Goal: Transaction & Acquisition: Purchase product/service

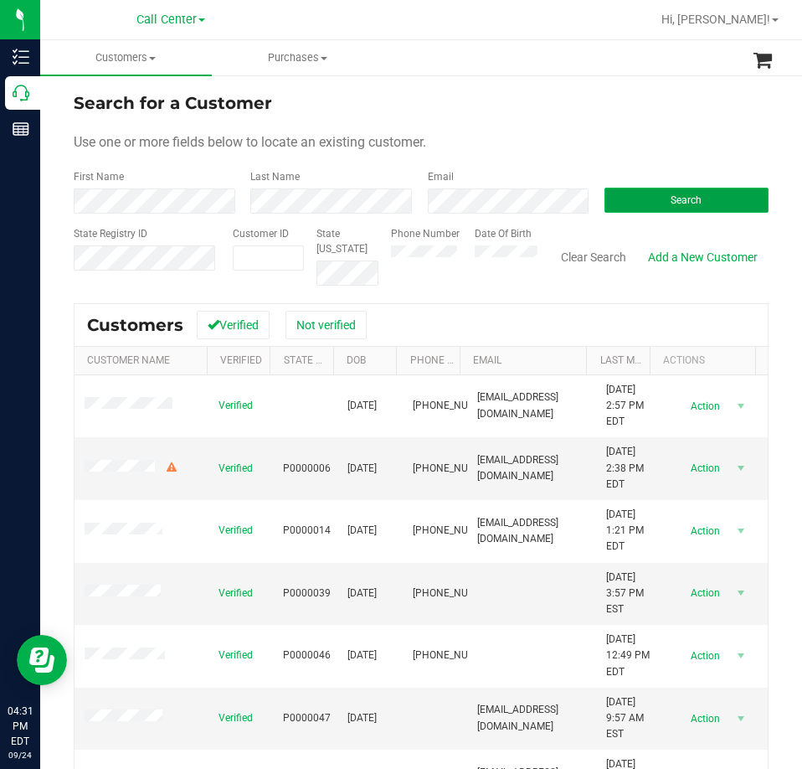
click at [656, 205] on button "Search" at bounding box center [687, 200] width 164 height 25
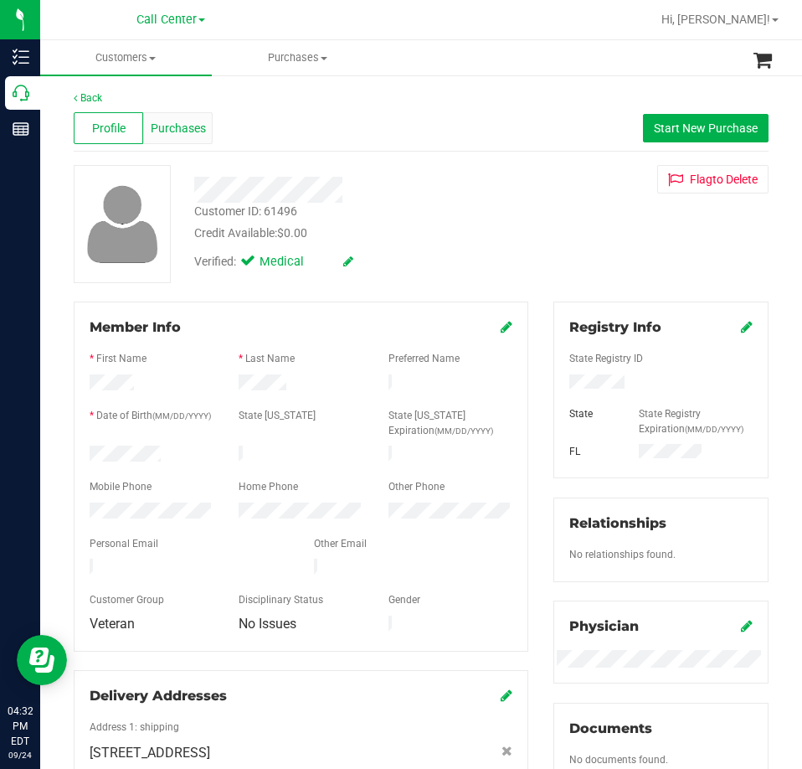
click at [164, 131] on span "Purchases" at bounding box center [178, 129] width 55 height 18
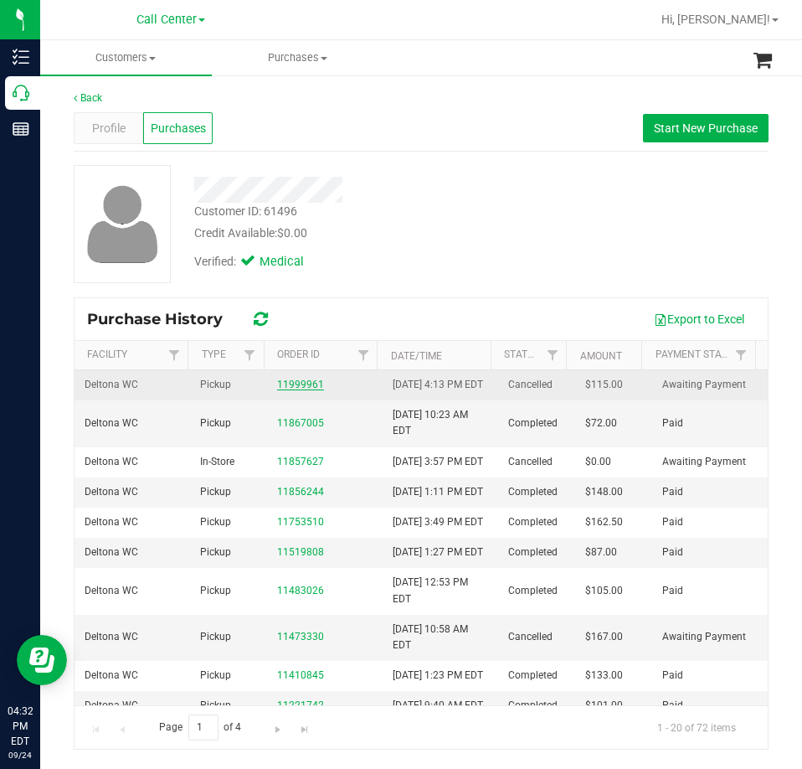
click at [301, 390] on link "11999961" at bounding box center [300, 384] width 47 height 12
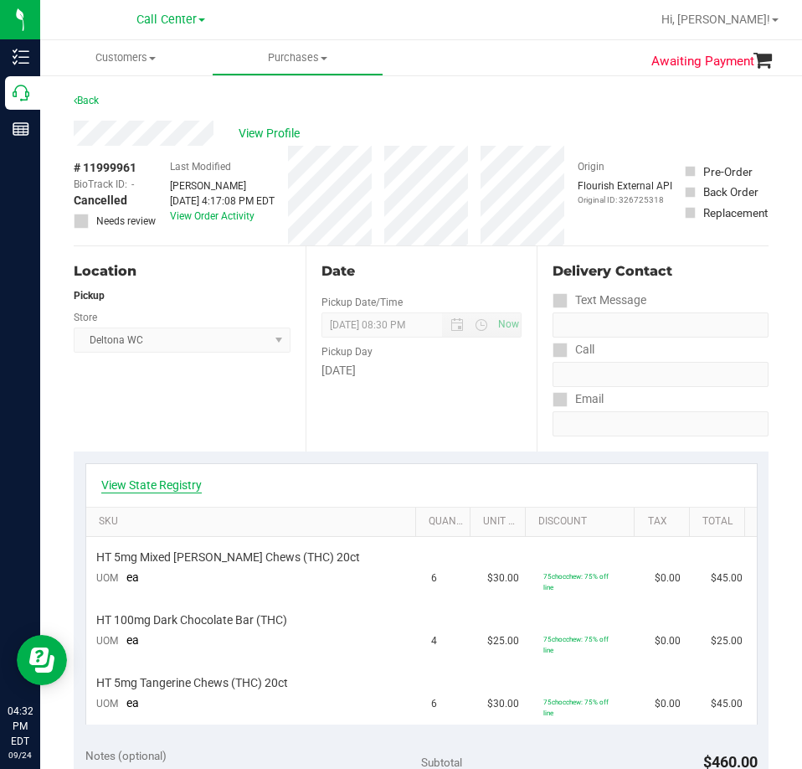
click at [160, 491] on link "View State Registry" at bounding box center [151, 484] width 100 height 17
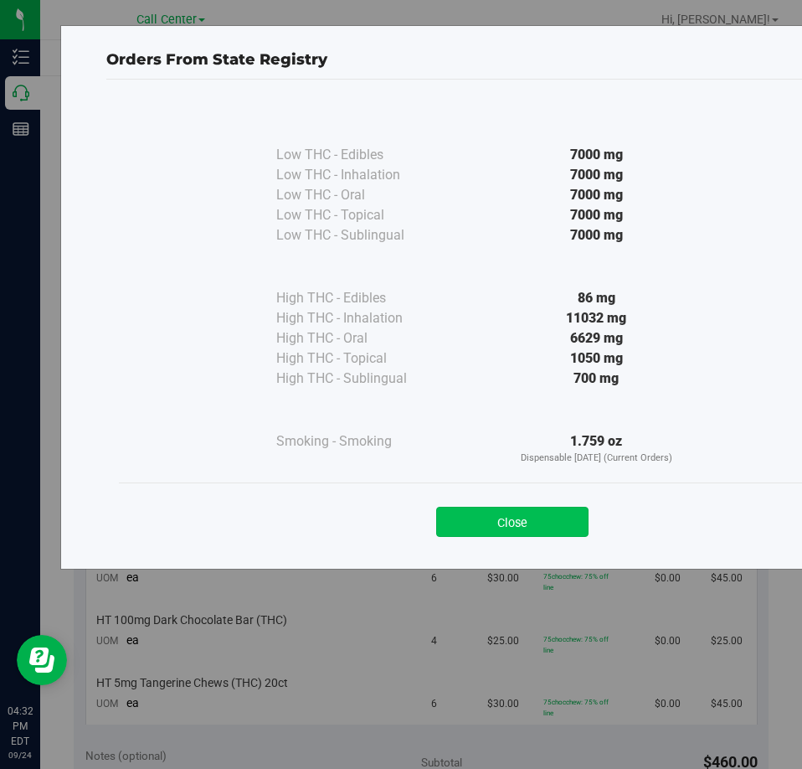
click at [487, 515] on button "Close" at bounding box center [512, 522] width 152 height 30
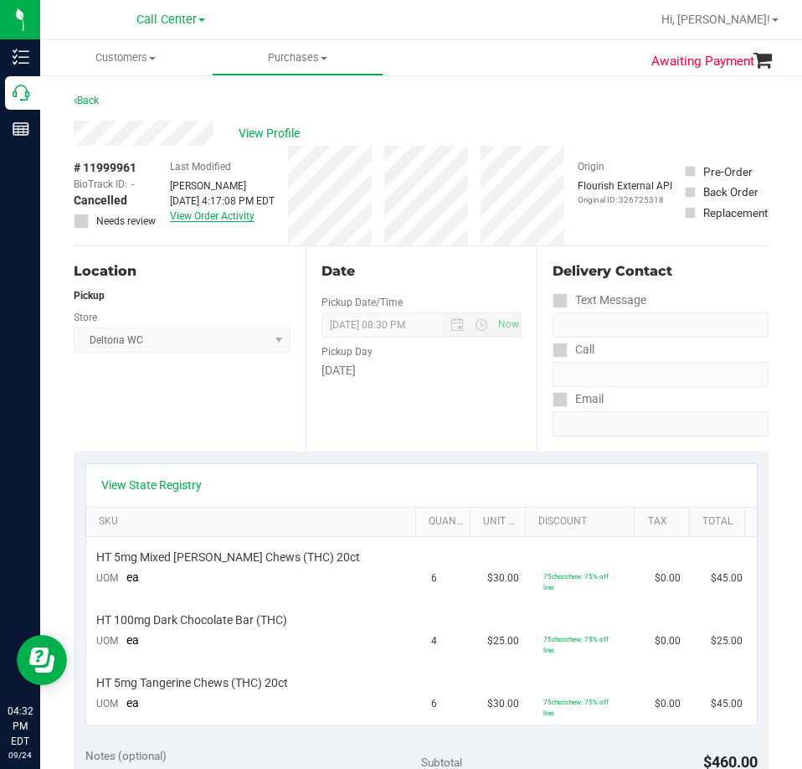
click at [220, 214] on link "View Order Activity" at bounding box center [212, 216] width 85 height 12
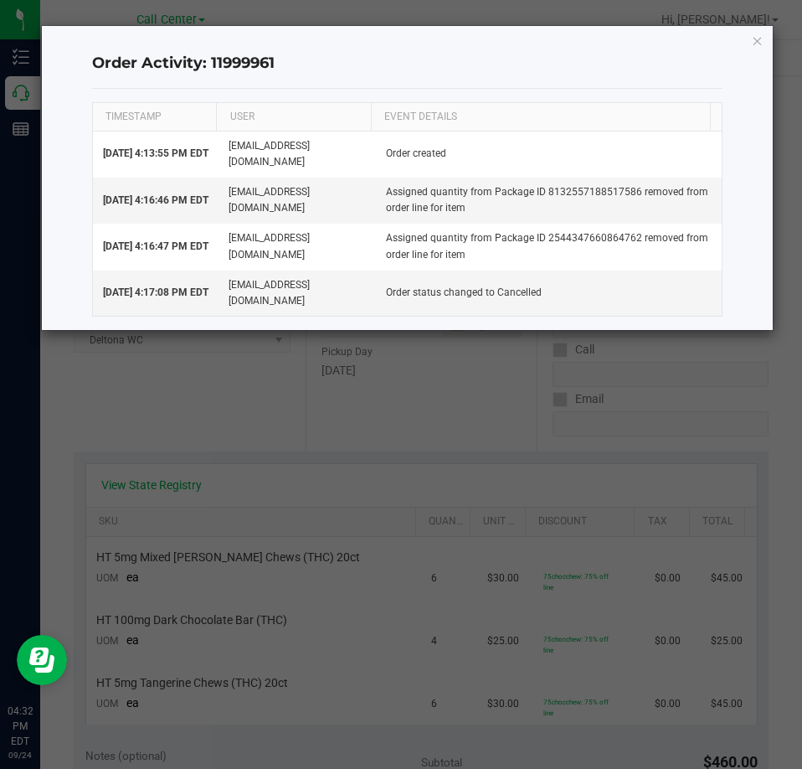
click at [749, 39] on div "Order Activity: 11999961 TIMESTAMP USER EVENT DETAILS [DATE] 4:13:55 PM EDT [EM…" at bounding box center [408, 178] width 732 height 304
click at [758, 40] on icon "button" at bounding box center [758, 40] width 12 height 20
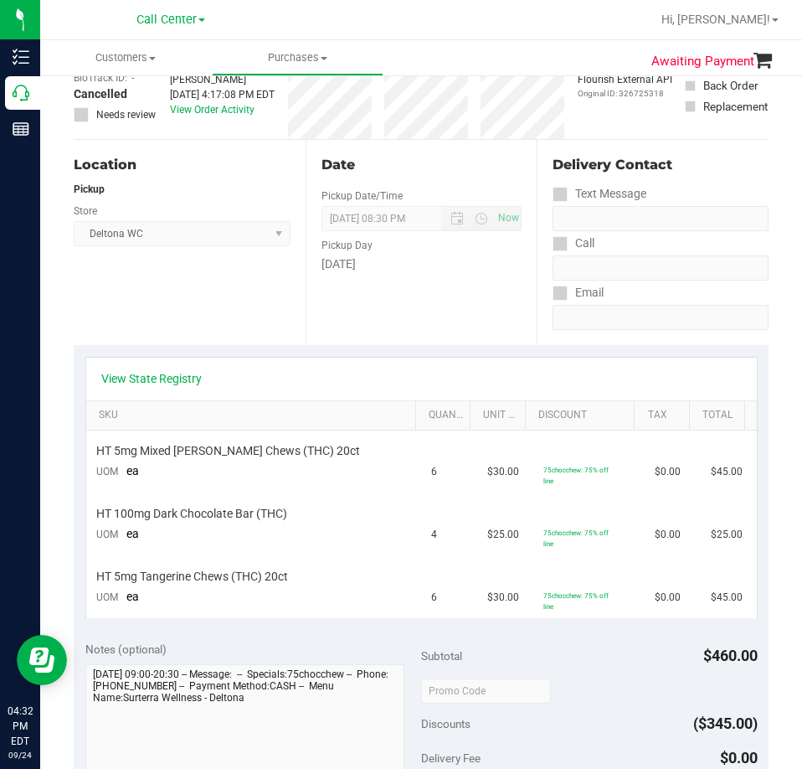
scroll to position [84, 0]
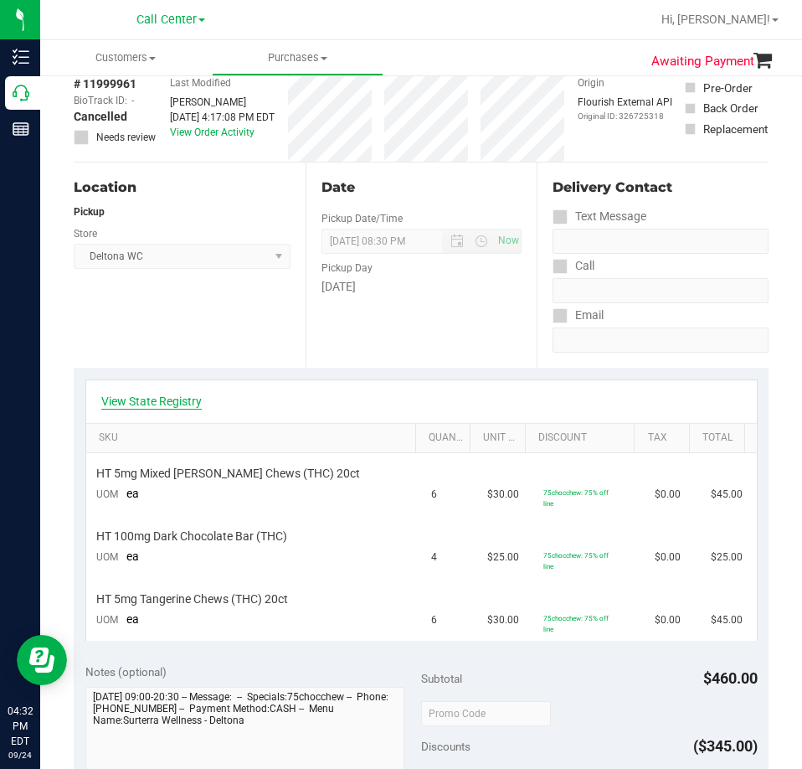
click at [188, 400] on link "View State Registry" at bounding box center [151, 401] width 100 height 17
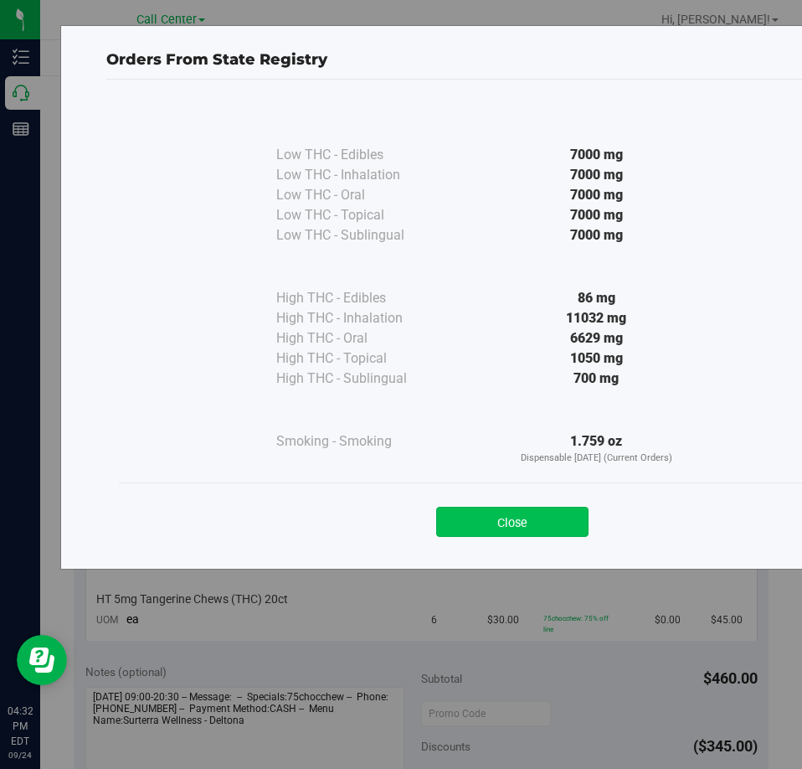
click at [552, 524] on button "Close" at bounding box center [512, 522] width 152 height 30
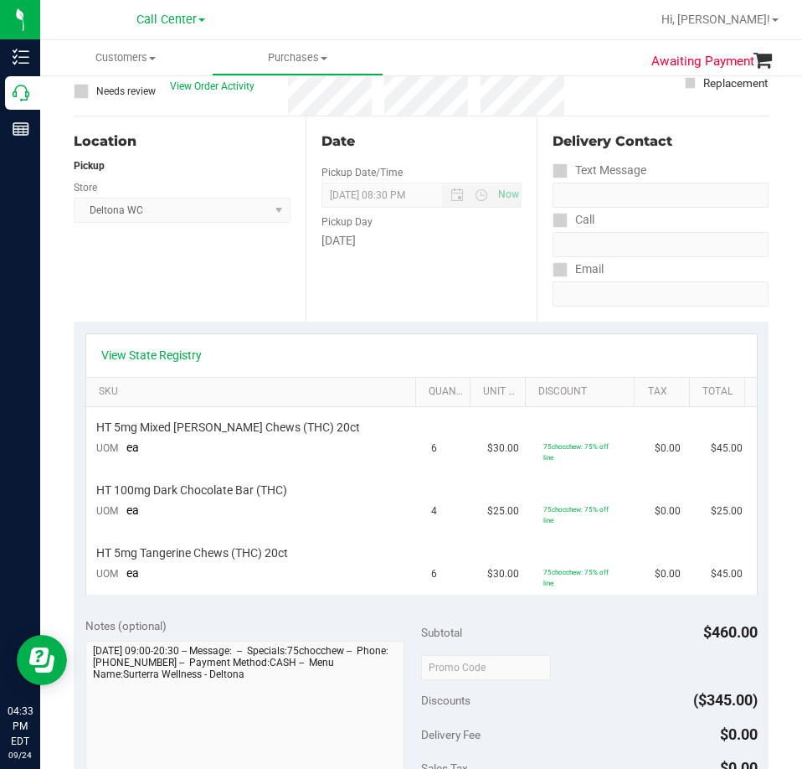
scroll to position [0, 0]
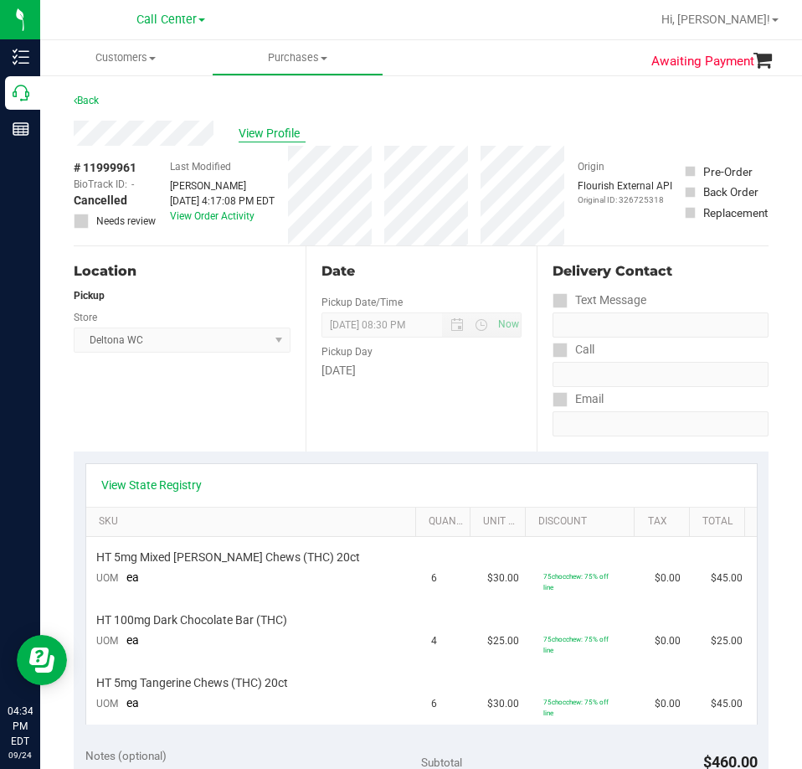
click at [273, 129] on span "View Profile" at bounding box center [272, 134] width 67 height 18
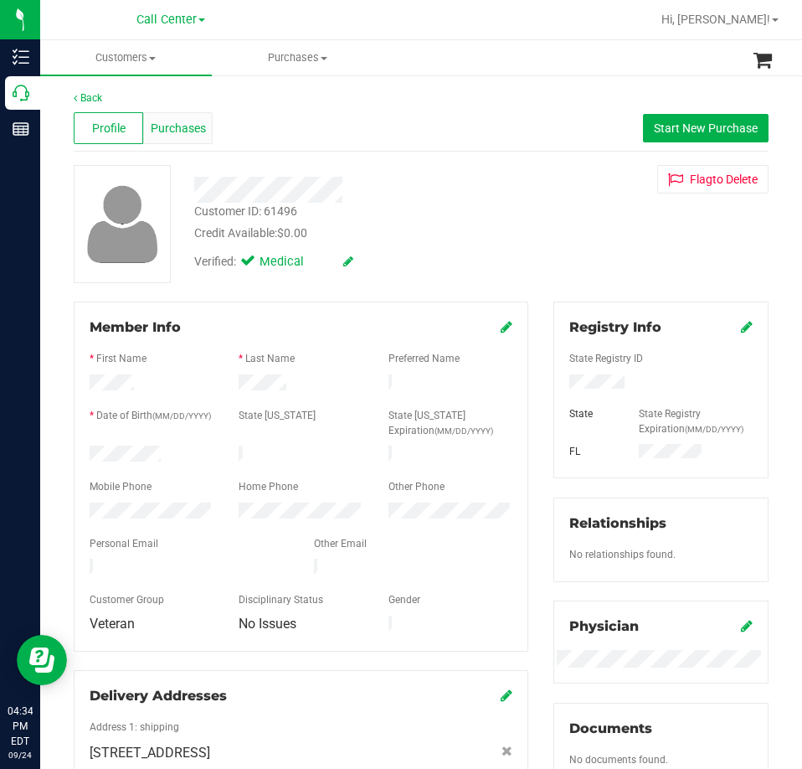
click at [203, 127] on span "Purchases" at bounding box center [178, 129] width 55 height 18
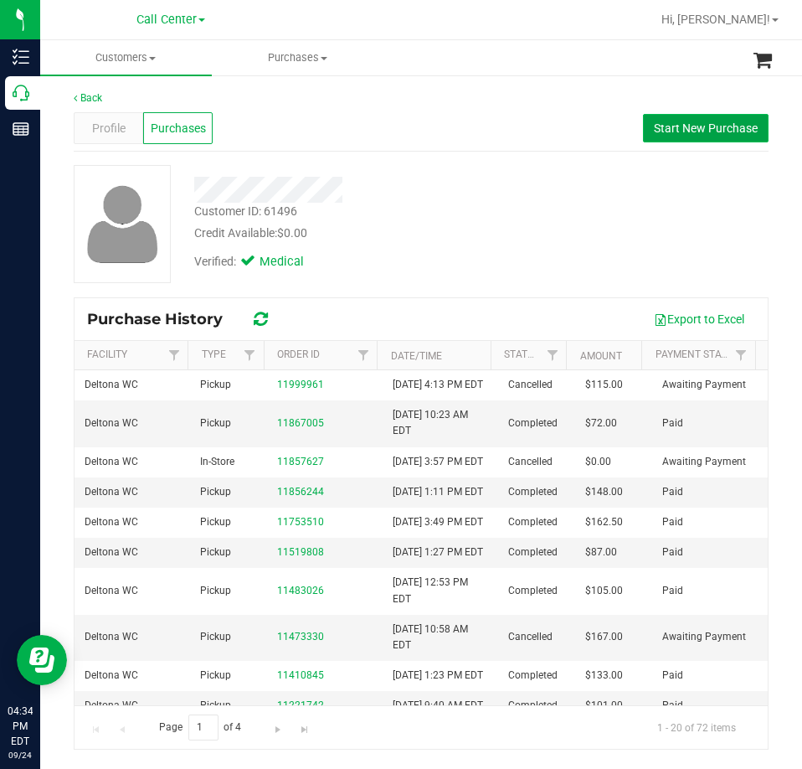
click at [720, 134] on span "Start New Purchase" at bounding box center [706, 127] width 104 height 13
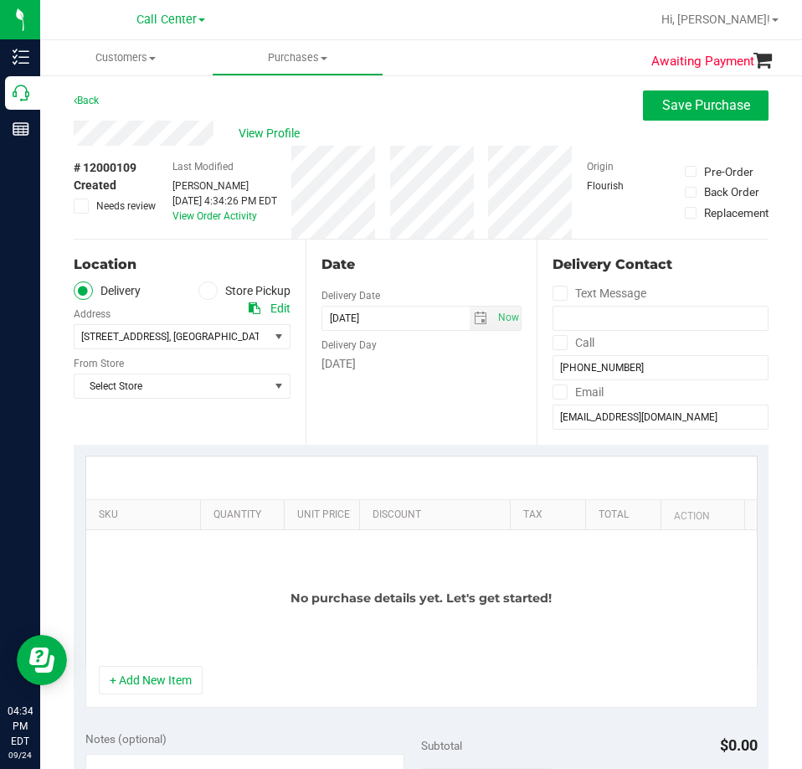
click at [236, 290] on label "Store Pickup" at bounding box center [244, 290] width 92 height 19
click at [0, 0] on input "Store Pickup" at bounding box center [0, 0] width 0 height 0
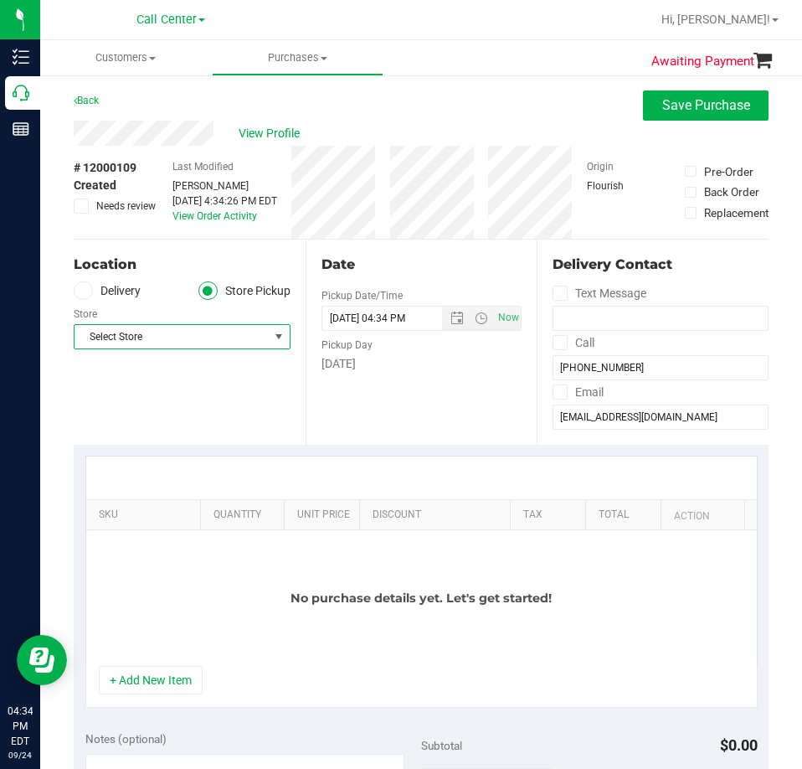
click at [172, 327] on span "Select Store" at bounding box center [172, 336] width 194 height 23
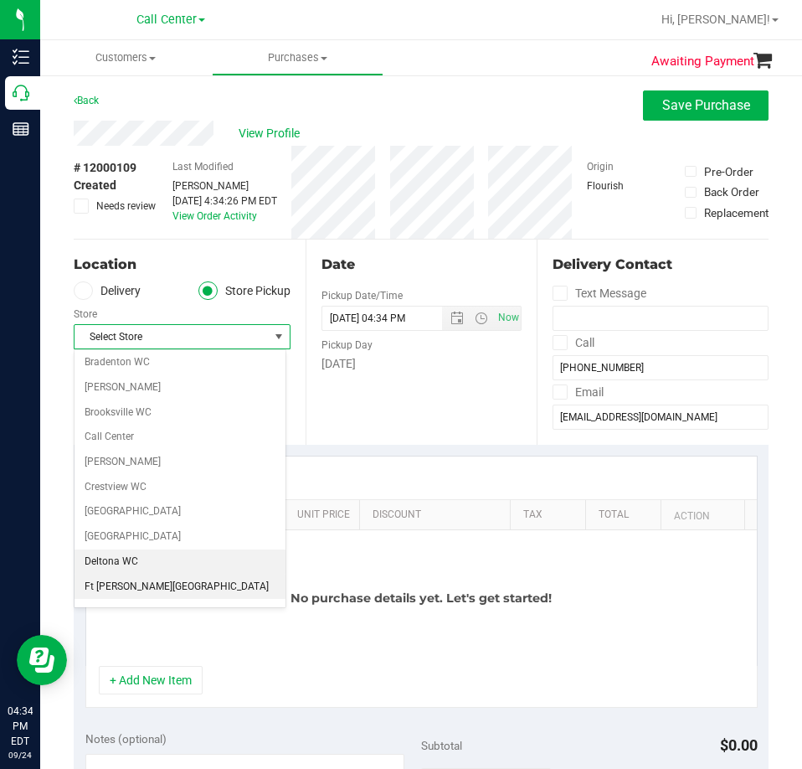
scroll to position [84, 0]
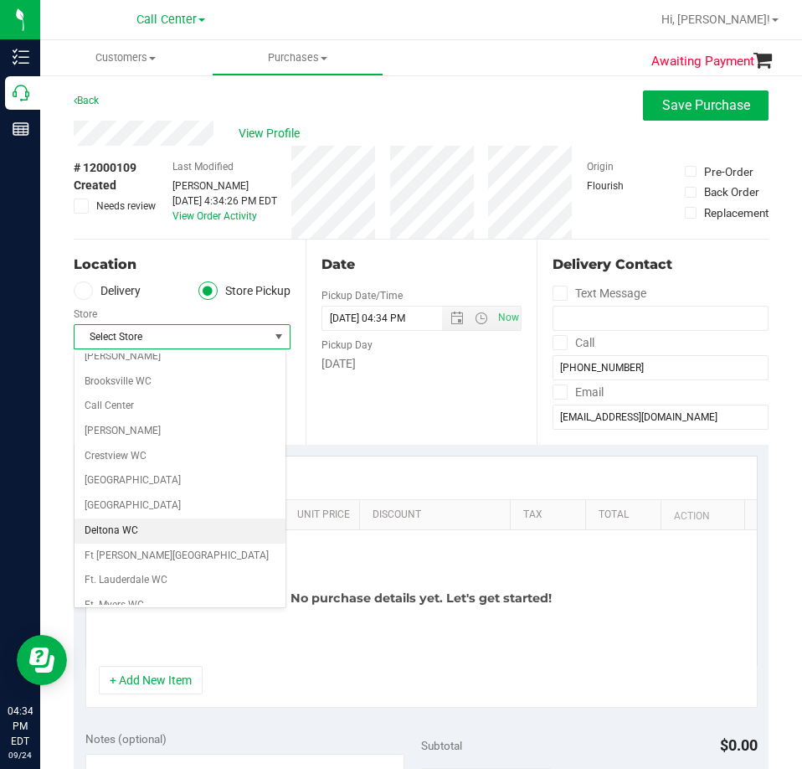
click at [135, 528] on li "Deltona WC" at bounding box center [180, 530] width 211 height 25
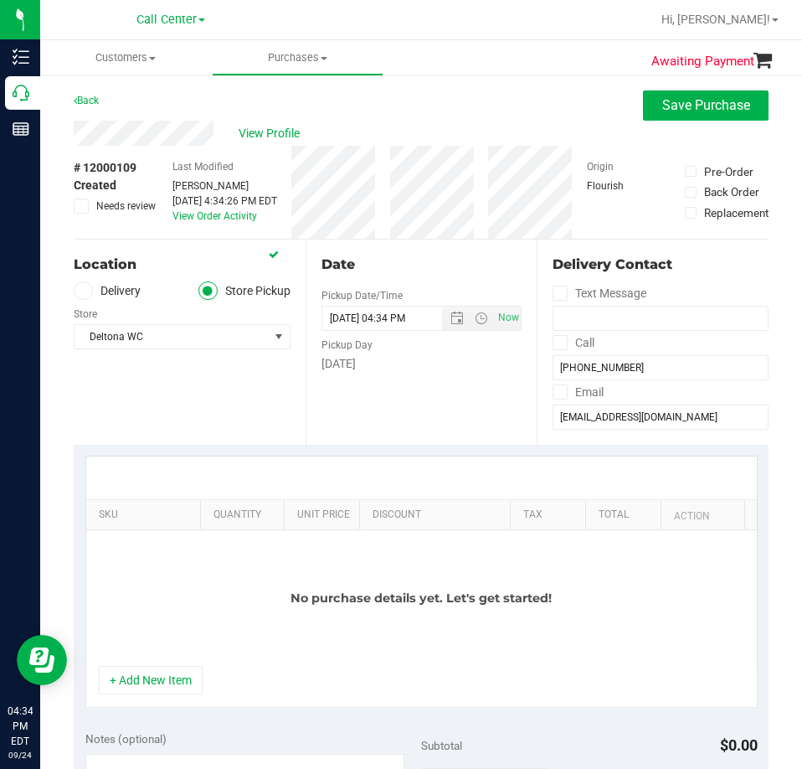
click at [181, 662] on div "No purchase details yet. Let's get started!" at bounding box center [421, 598] width 671 height 136
click at [173, 676] on button "+ Add New Item" at bounding box center [151, 680] width 104 height 28
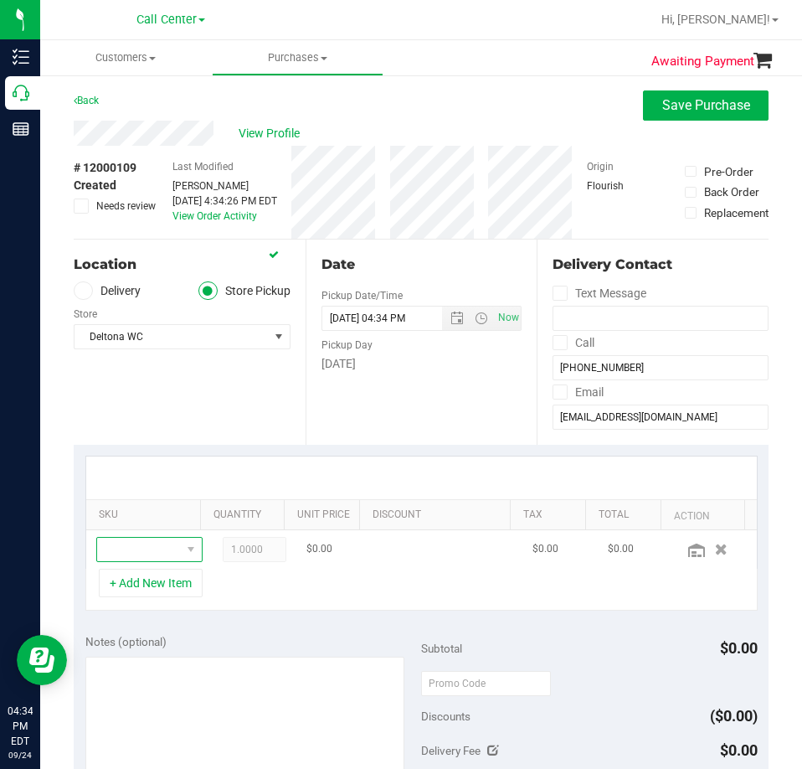
click at [150, 554] on span "NO DATA FOUND" at bounding box center [139, 549] width 84 height 23
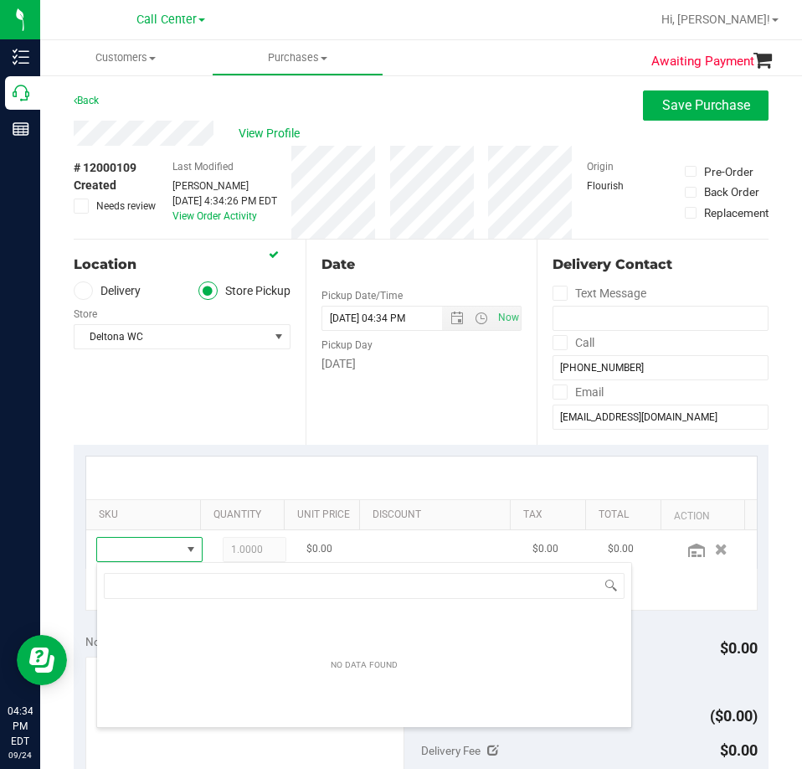
scroll to position [25, 69]
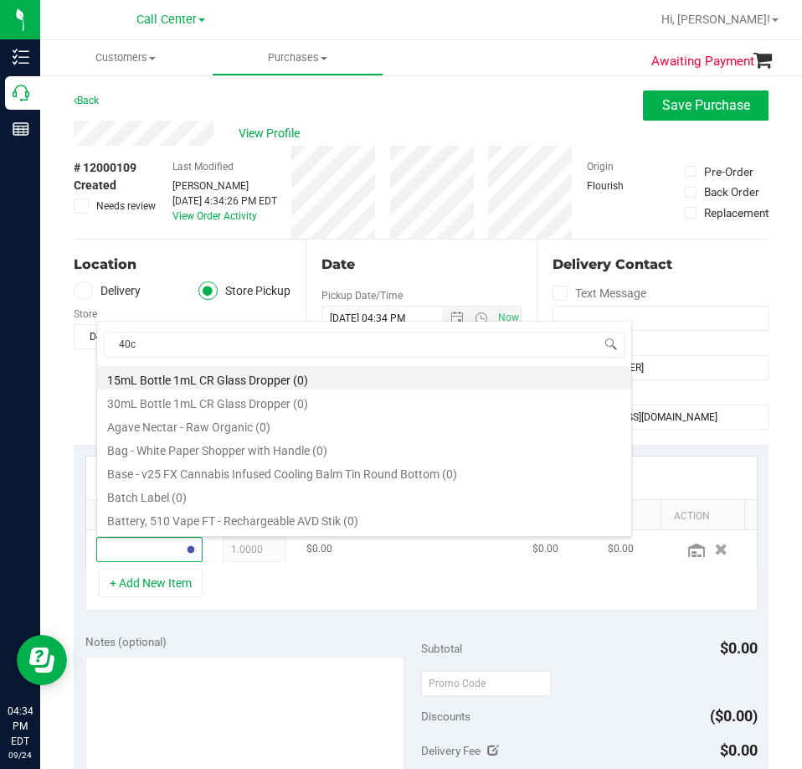
type input "40ct"
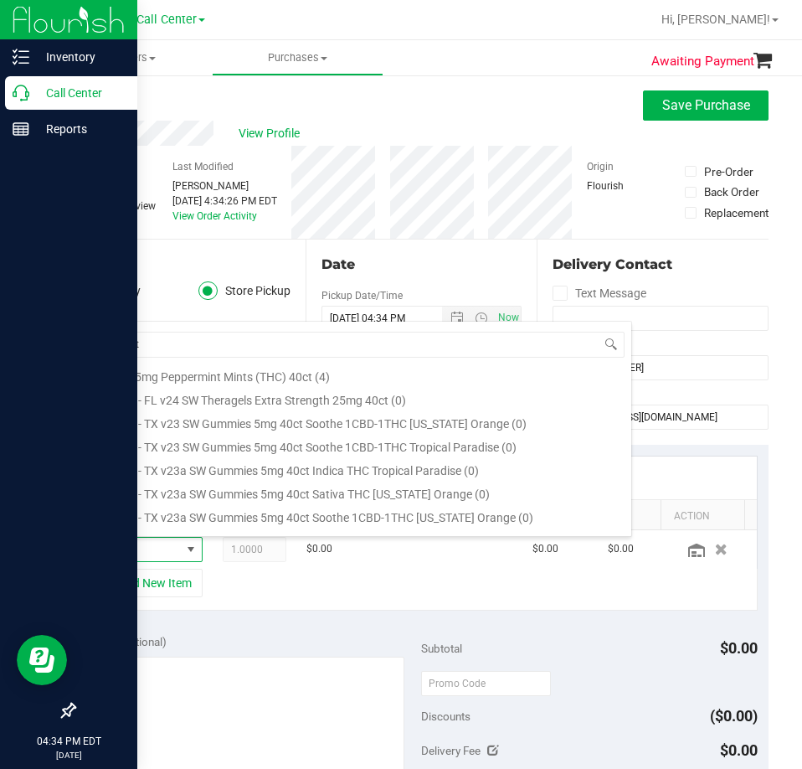
scroll to position [419, 0]
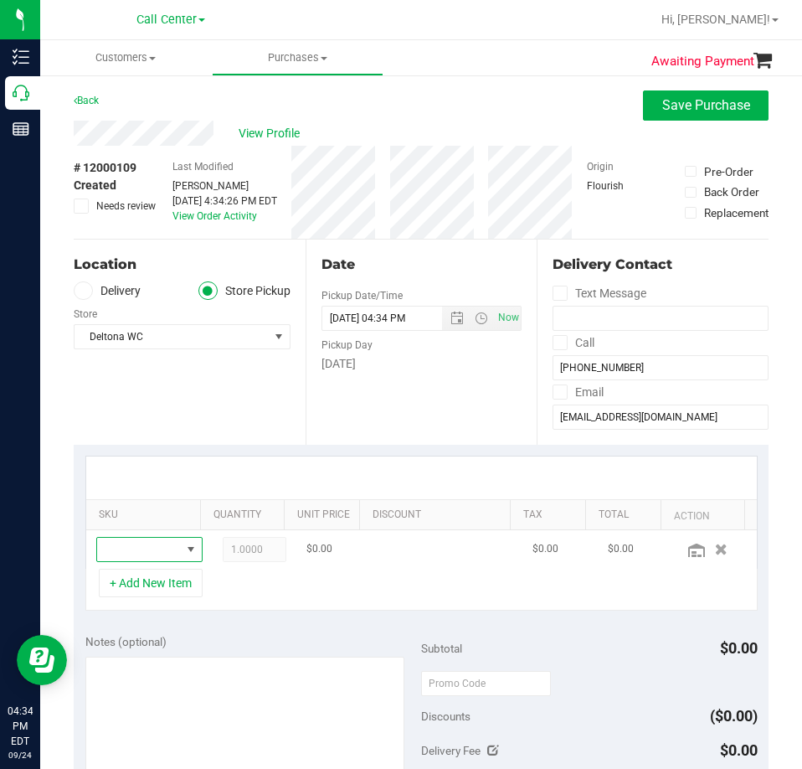
click at [184, 546] on span "NO DATA FOUND" at bounding box center [190, 549] width 13 height 13
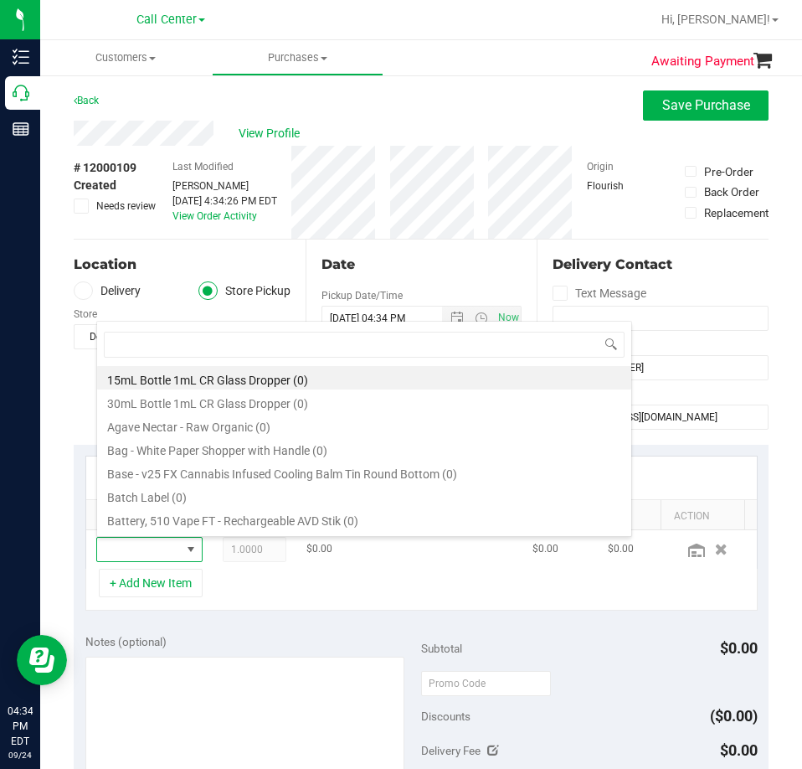
scroll to position [25, 69]
type input "40ct"
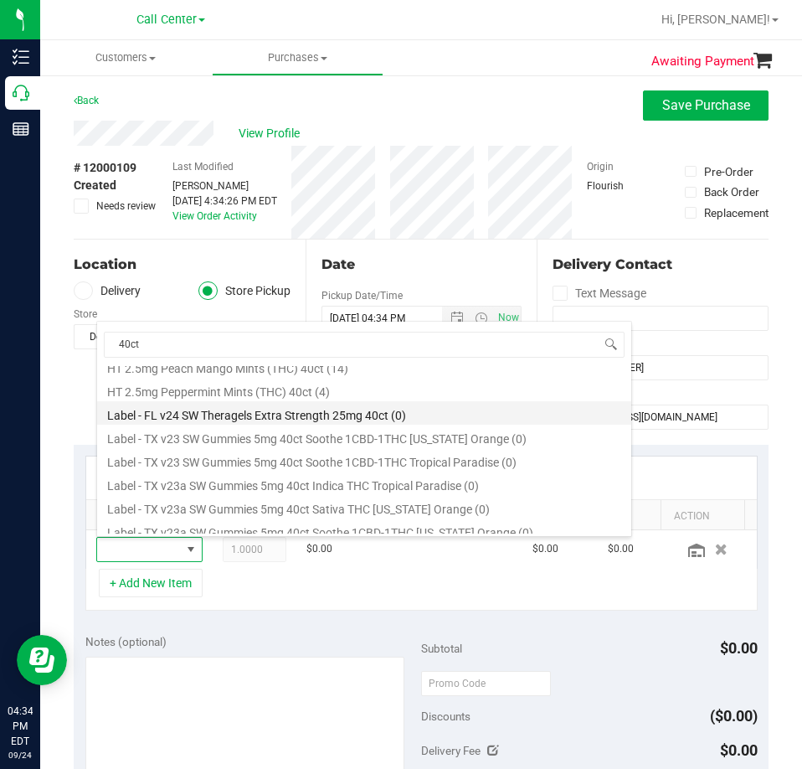
scroll to position [335, 0]
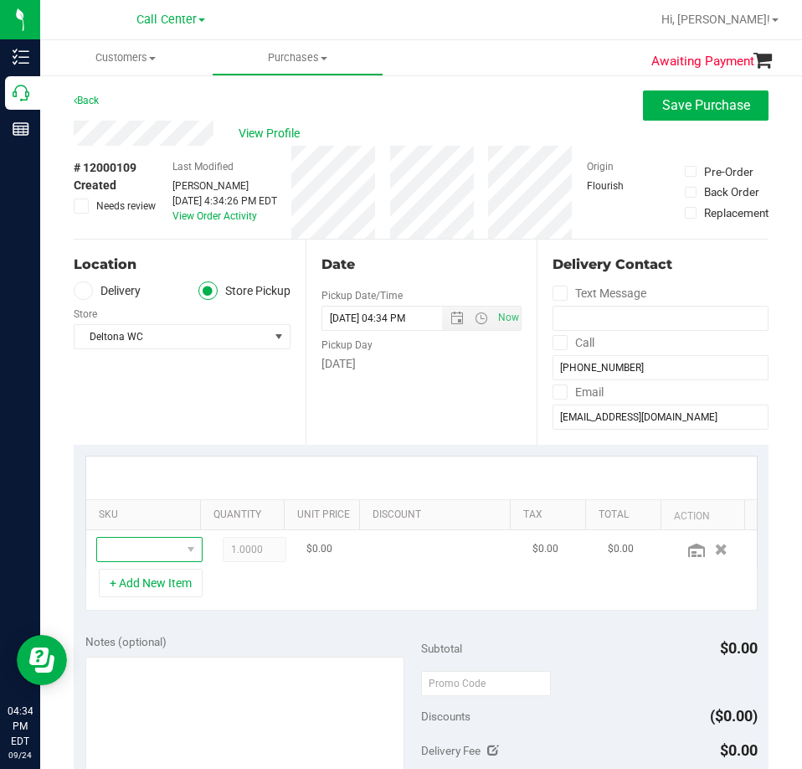
click at [138, 541] on span "NO DATA FOUND" at bounding box center [139, 549] width 84 height 23
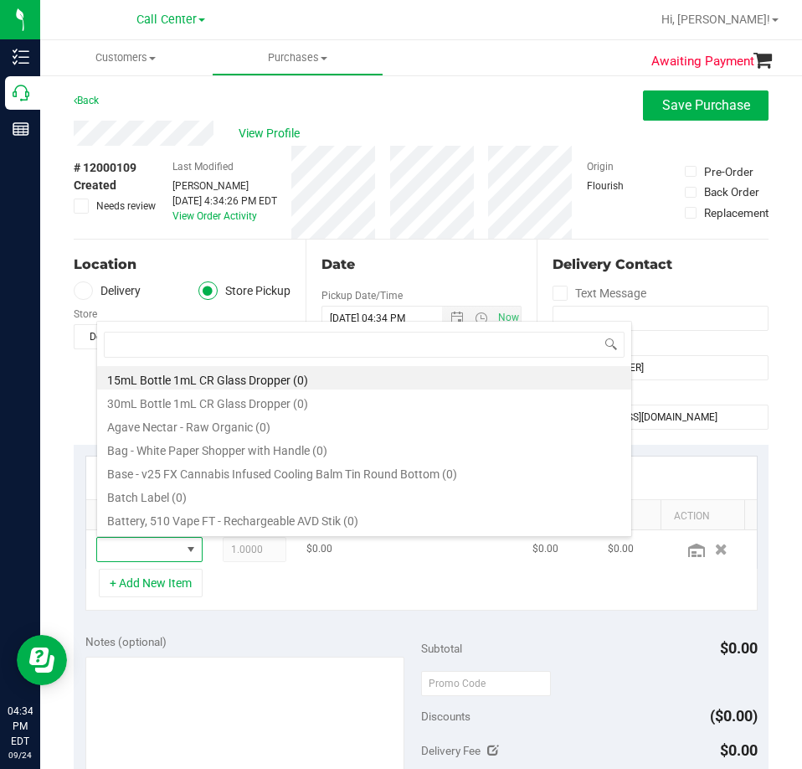
scroll to position [25, 69]
type input "40ct"
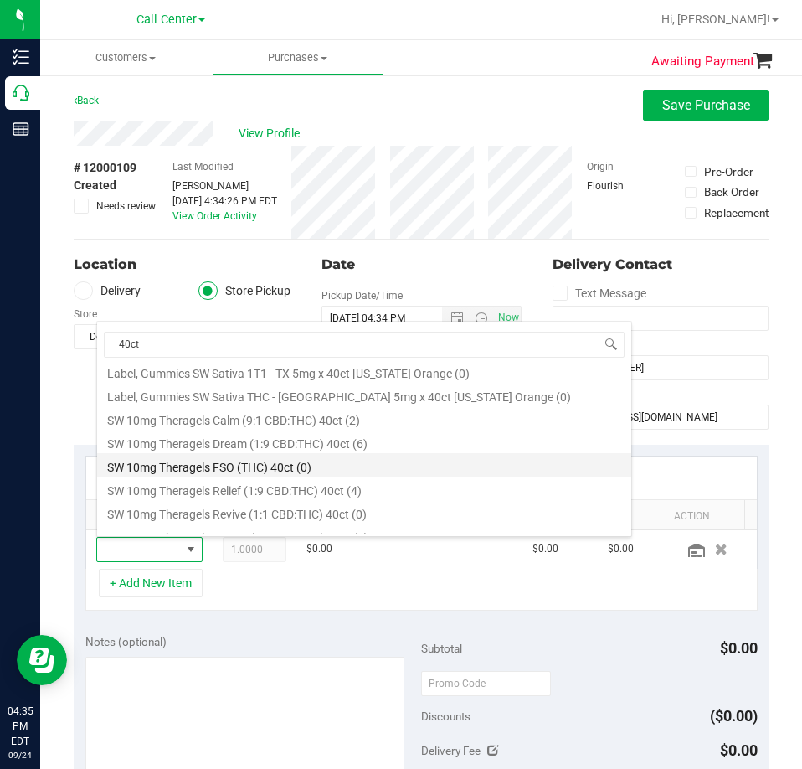
scroll to position [1005, 0]
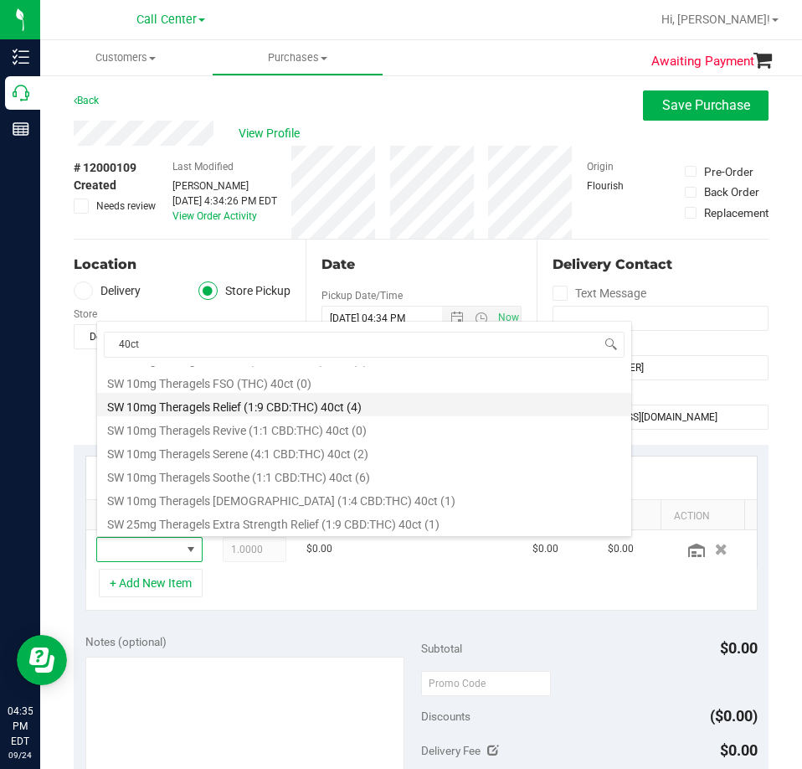
click at [308, 404] on li "SW 10mg Theragels Relief (1:9 CBD:THC) 40ct (4)" at bounding box center [364, 404] width 534 height 23
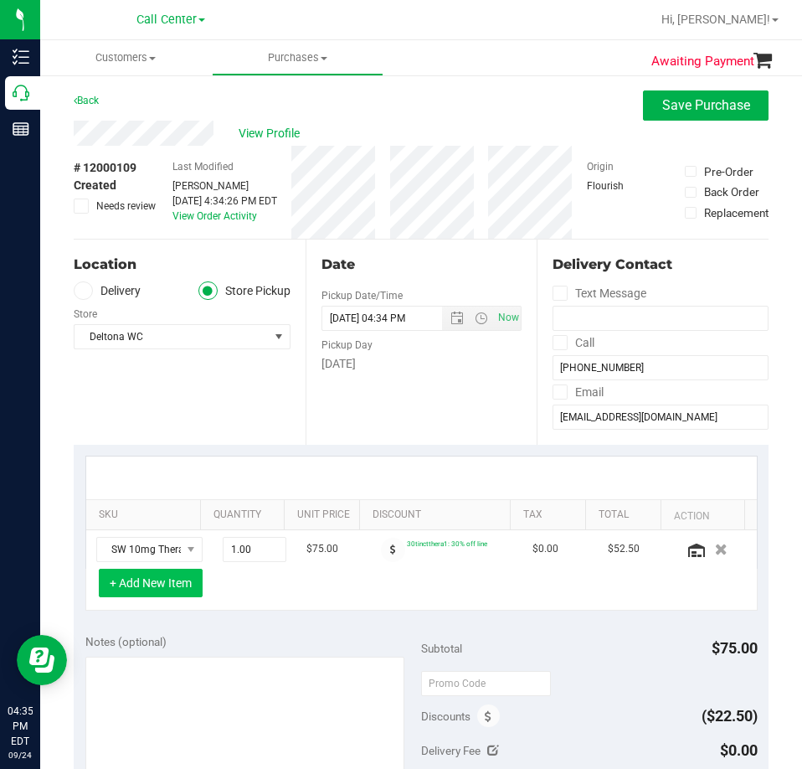
click at [147, 578] on button "+ Add New Item" at bounding box center [151, 583] width 104 height 28
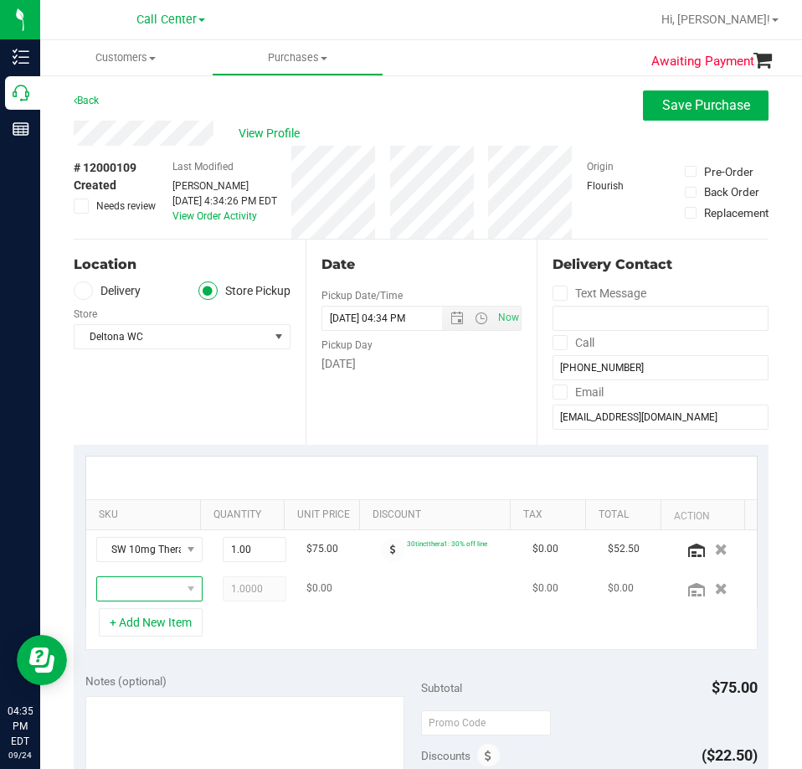
click at [151, 590] on span "NO DATA FOUND" at bounding box center [139, 588] width 84 height 23
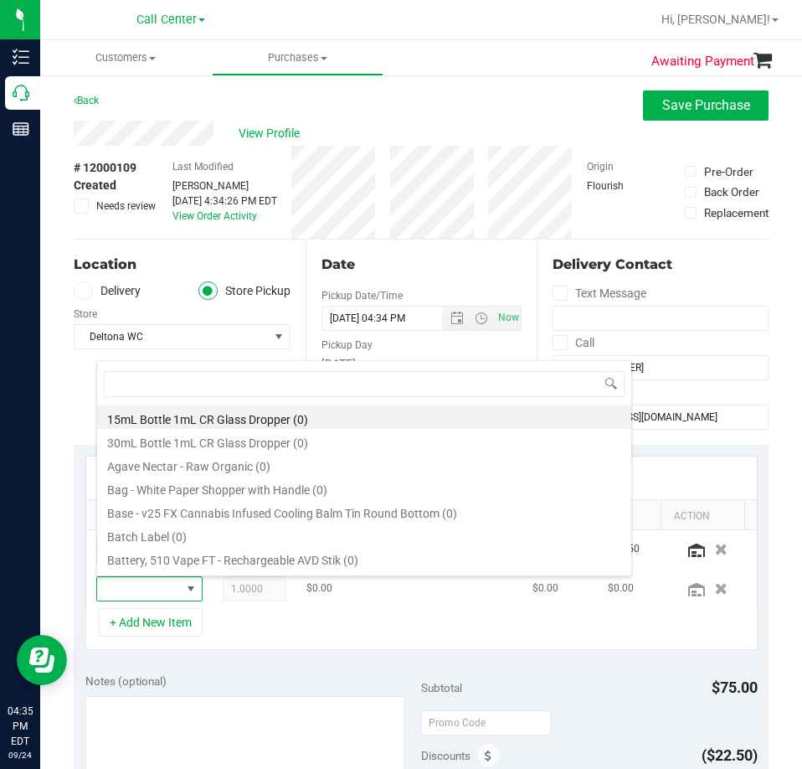
scroll to position [25, 69]
type input "40ct"
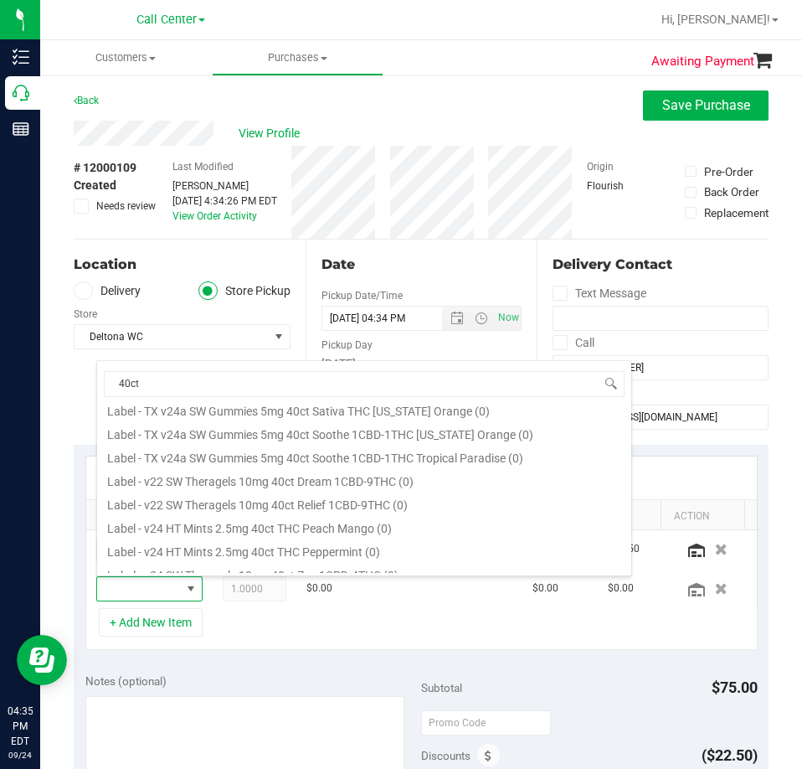
scroll to position [1005, 0]
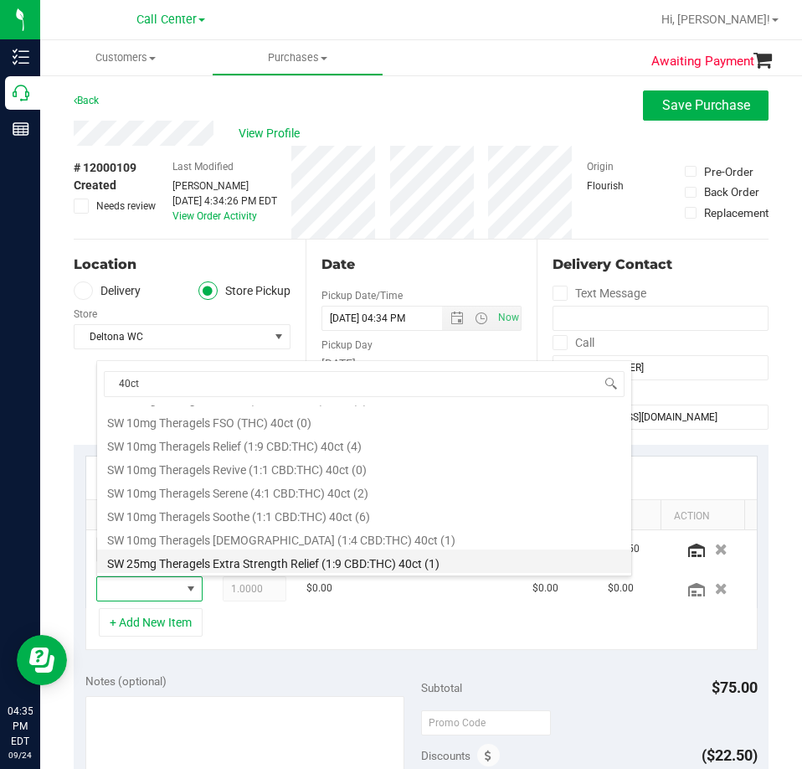
click at [239, 555] on li "SW 25mg Theragels Extra Strength Relief (1:9 CBD:THC) 40ct (1)" at bounding box center [364, 560] width 534 height 23
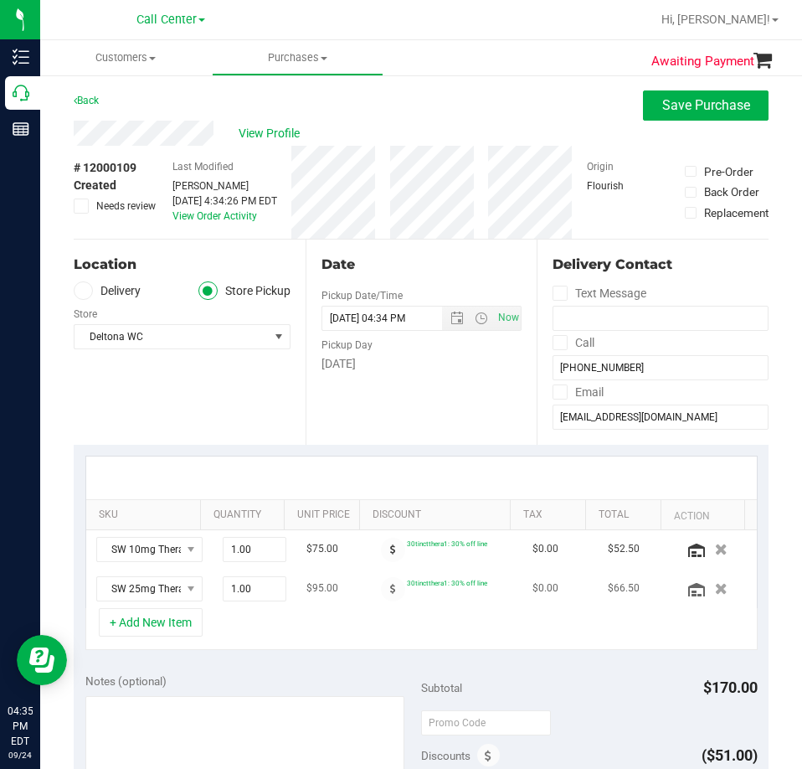
click at [715, 586] on icon "button" at bounding box center [721, 589] width 13 height 12
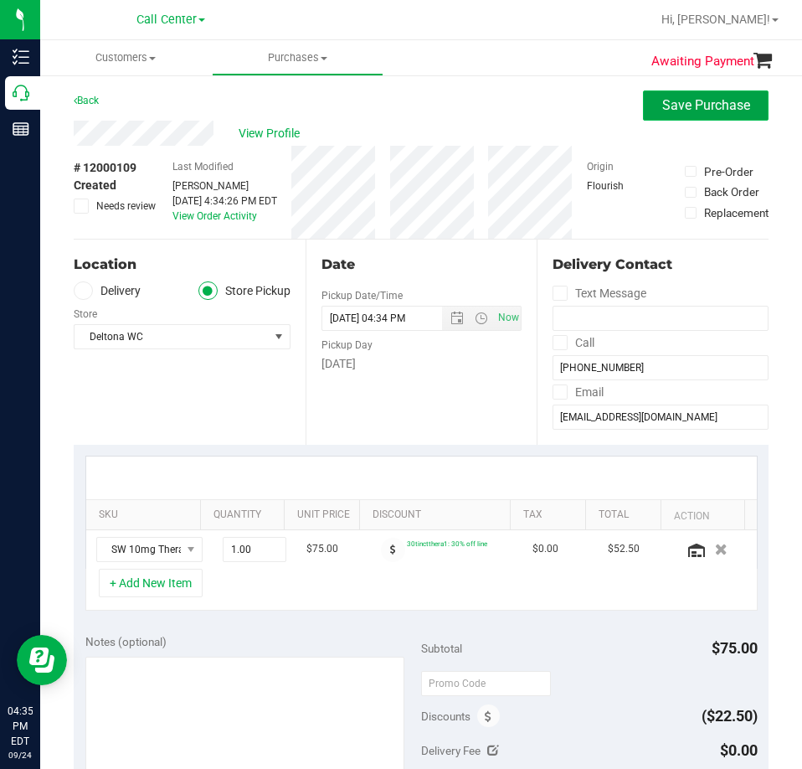
click at [710, 96] on button "Save Purchase" at bounding box center [706, 105] width 126 height 30
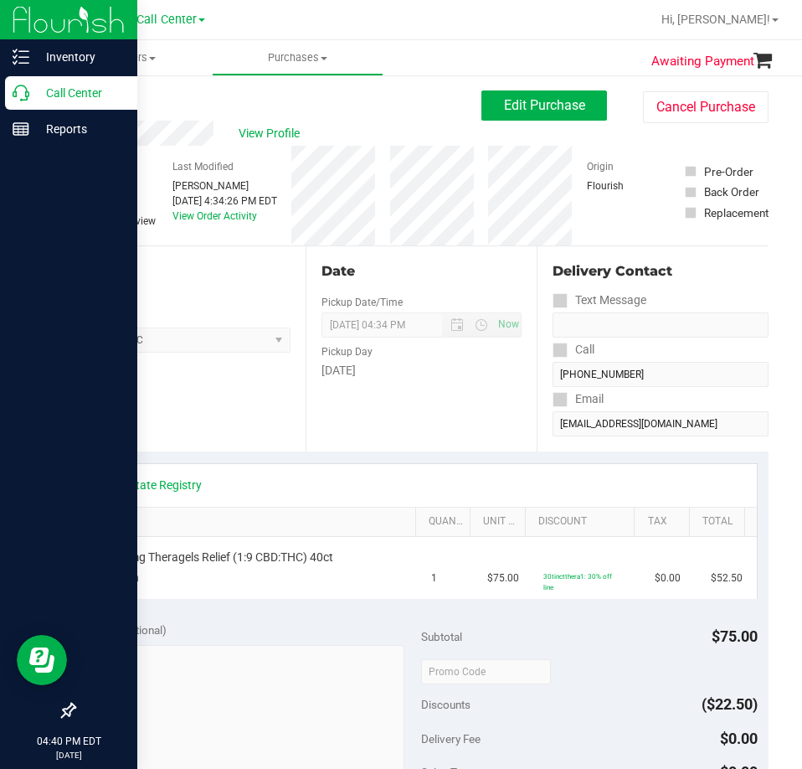
click at [23, 93] on icon at bounding box center [21, 93] width 17 height 17
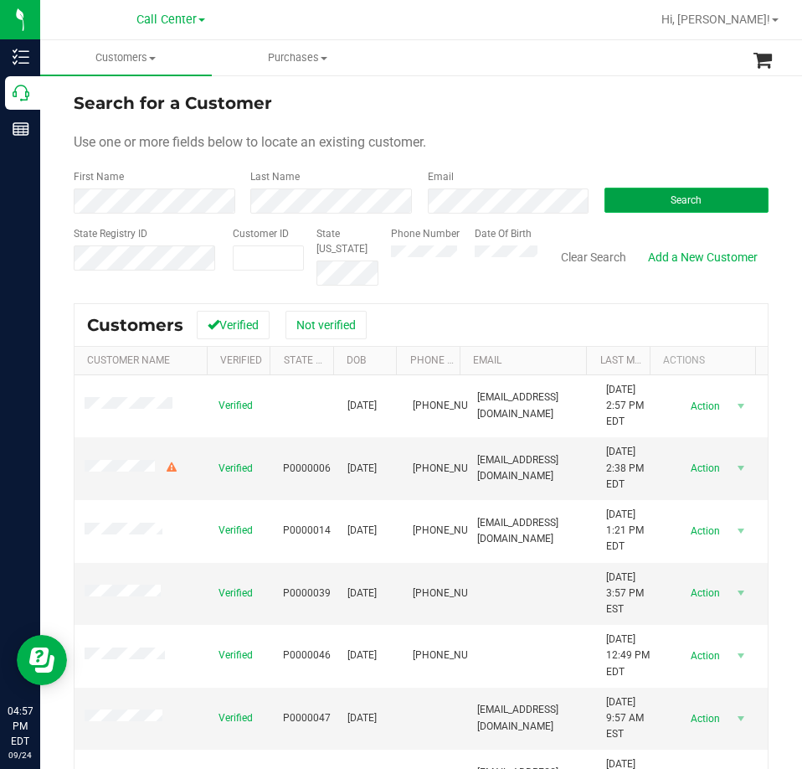
click at [612, 198] on button "Search" at bounding box center [687, 200] width 164 height 25
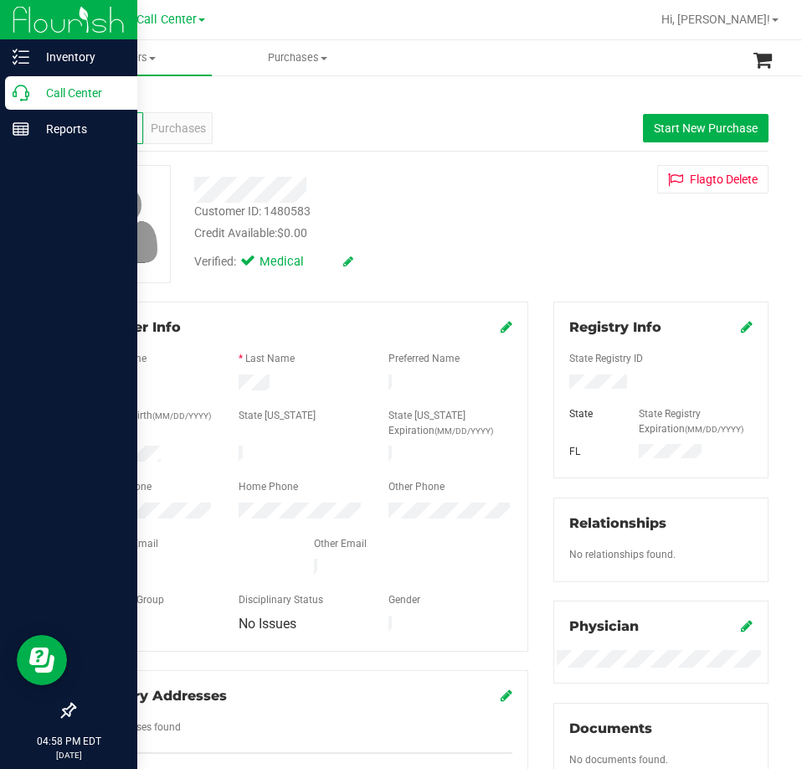
click at [22, 101] on div "Call Center" at bounding box center [71, 92] width 132 height 33
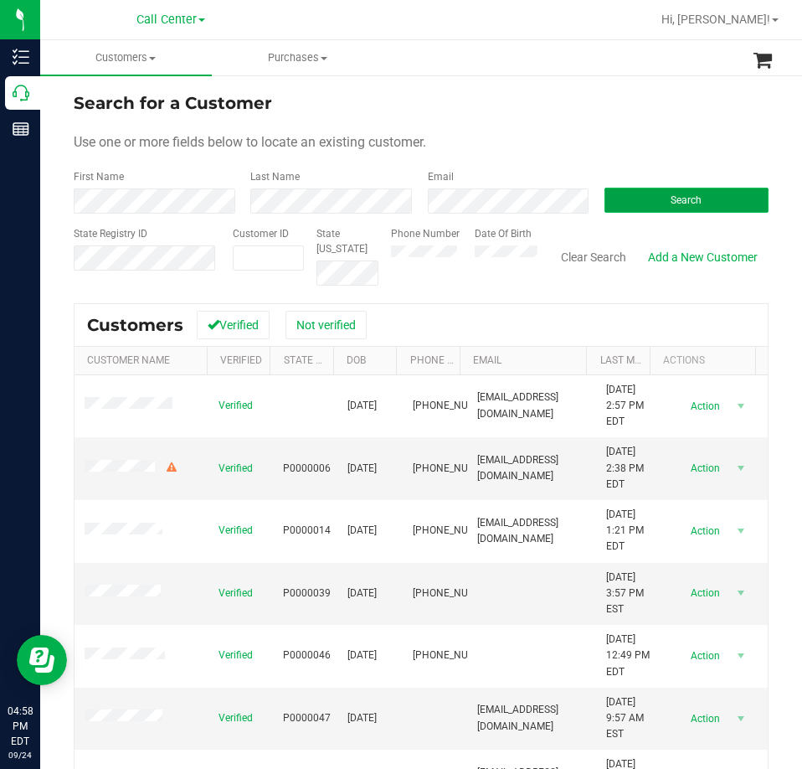
click at [630, 199] on button "Search" at bounding box center [687, 200] width 164 height 25
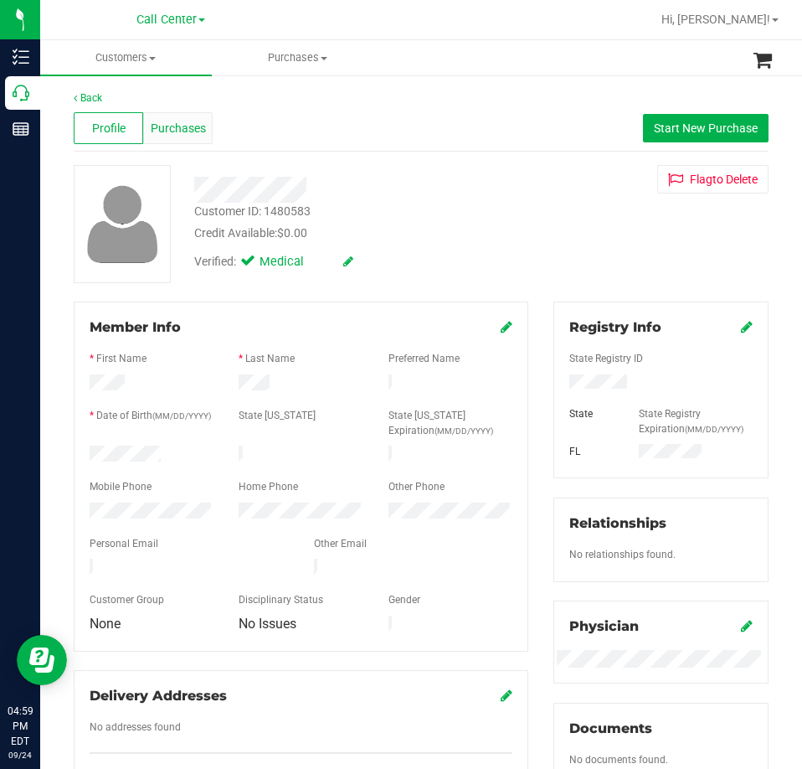
click at [191, 131] on span "Purchases" at bounding box center [178, 129] width 55 height 18
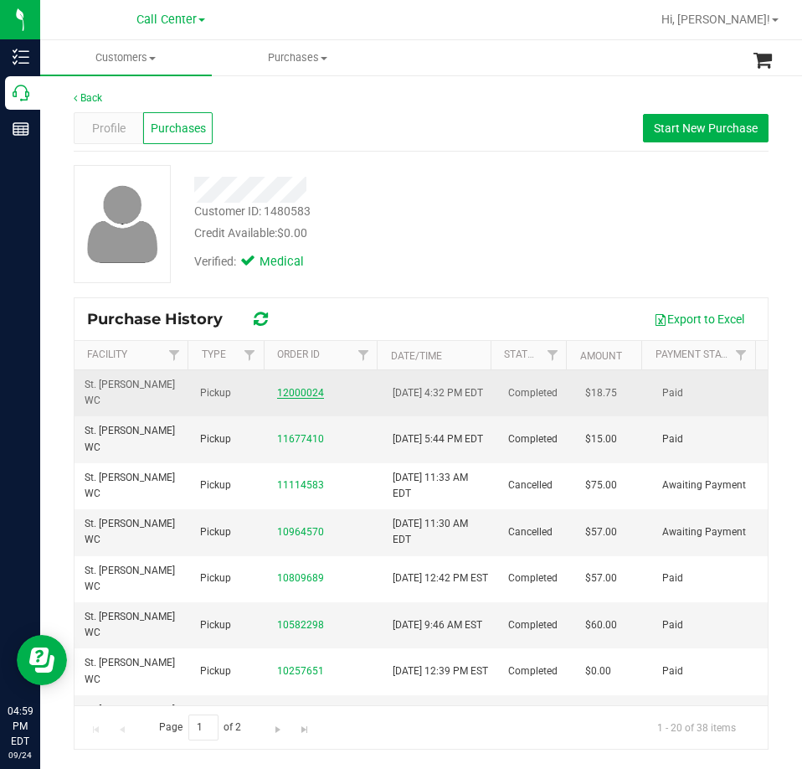
click at [308, 391] on link "12000024" at bounding box center [300, 393] width 47 height 12
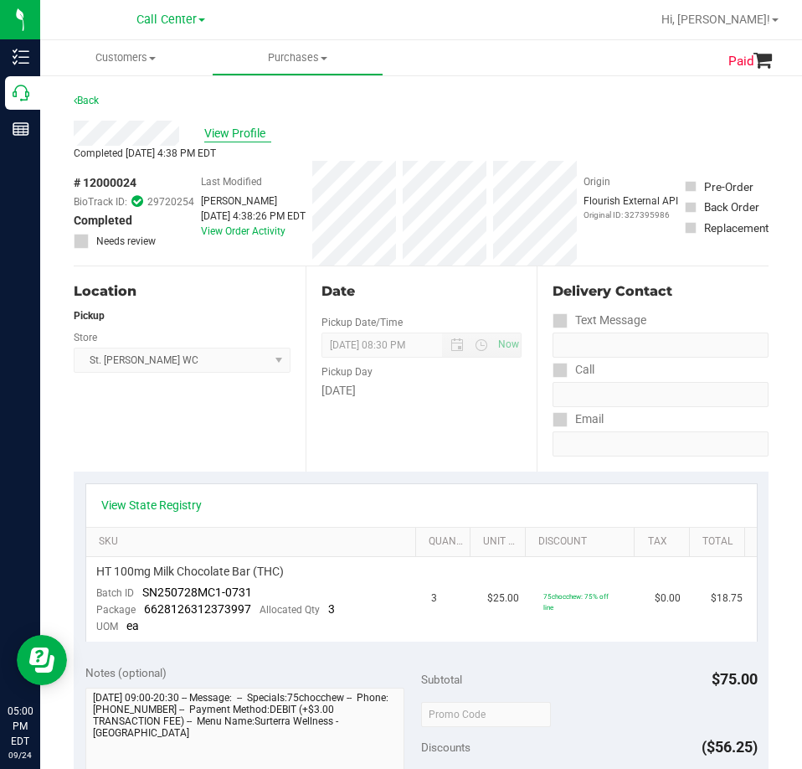
click at [224, 136] on span "View Profile" at bounding box center [237, 134] width 67 height 18
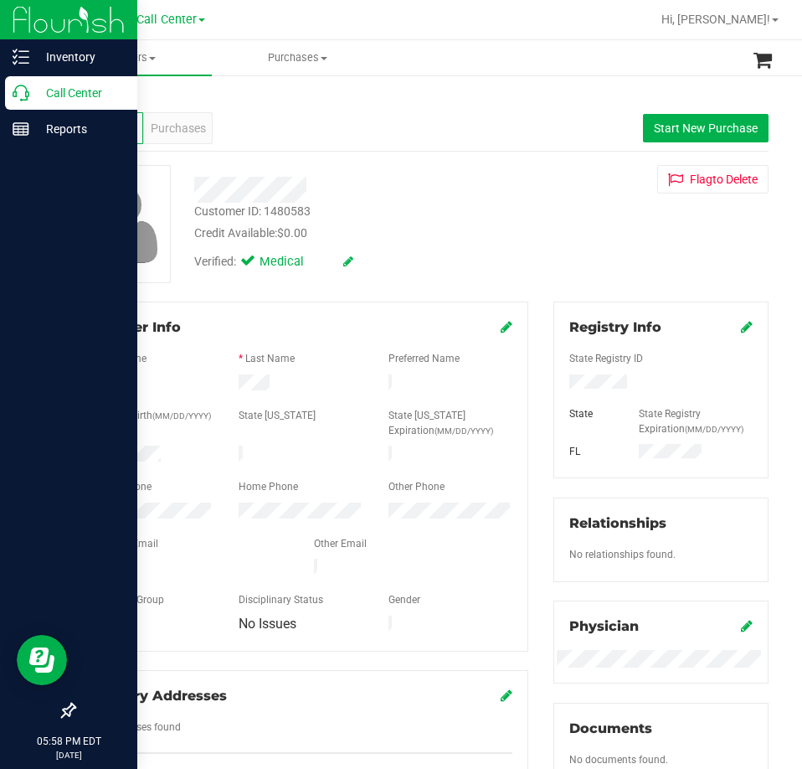
click at [33, 89] on p "Call Center" at bounding box center [79, 93] width 100 height 20
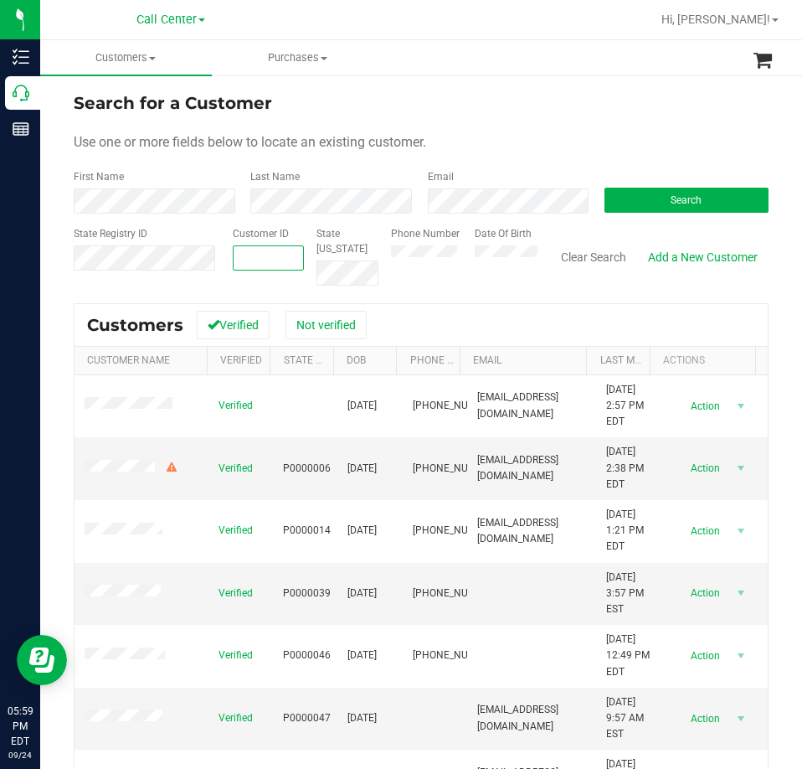
paste input "1461630"
type input "1461630"
click at [688, 193] on button "Search" at bounding box center [687, 200] width 164 height 25
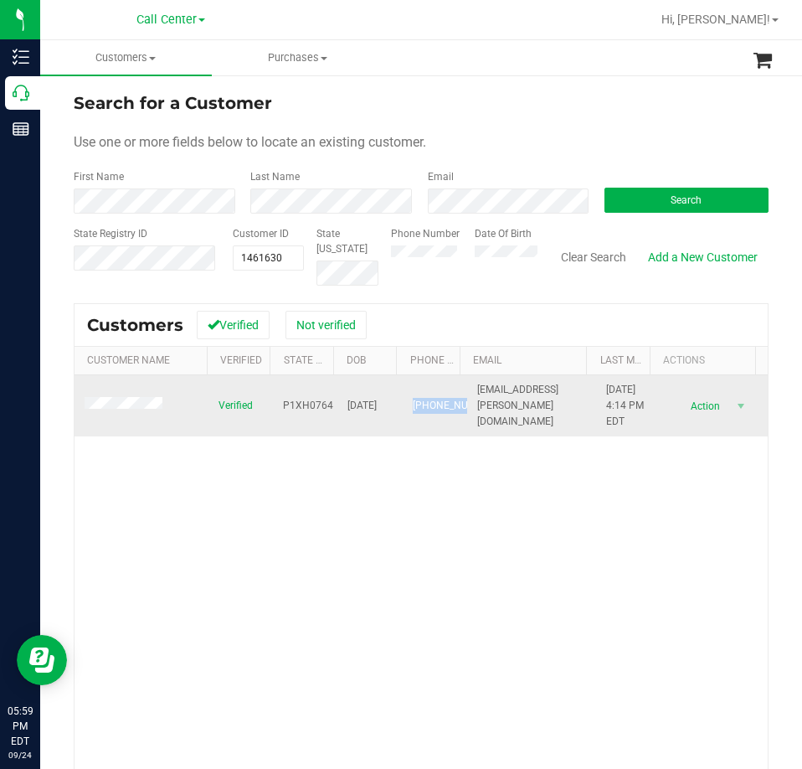
drag, startPoint x: 435, startPoint y: 414, endPoint x: 412, endPoint y: 405, distance: 24.9
click at [413, 398] on span "[PHONE_NUMBER]" at bounding box center [455, 406] width 84 height 16
drag, startPoint x: 423, startPoint y: 419, endPoint x: 395, endPoint y: 395, distance: 36.2
click at [403, 395] on td "[PHONE_NUMBER]" at bounding box center [435, 406] width 64 height 62
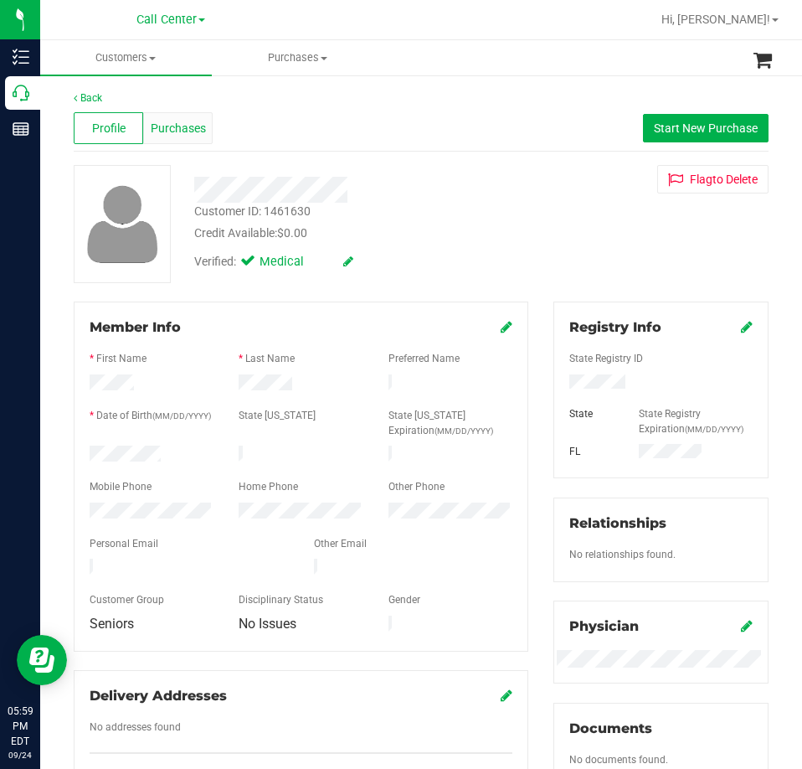
click at [159, 129] on span "Purchases" at bounding box center [178, 129] width 55 height 18
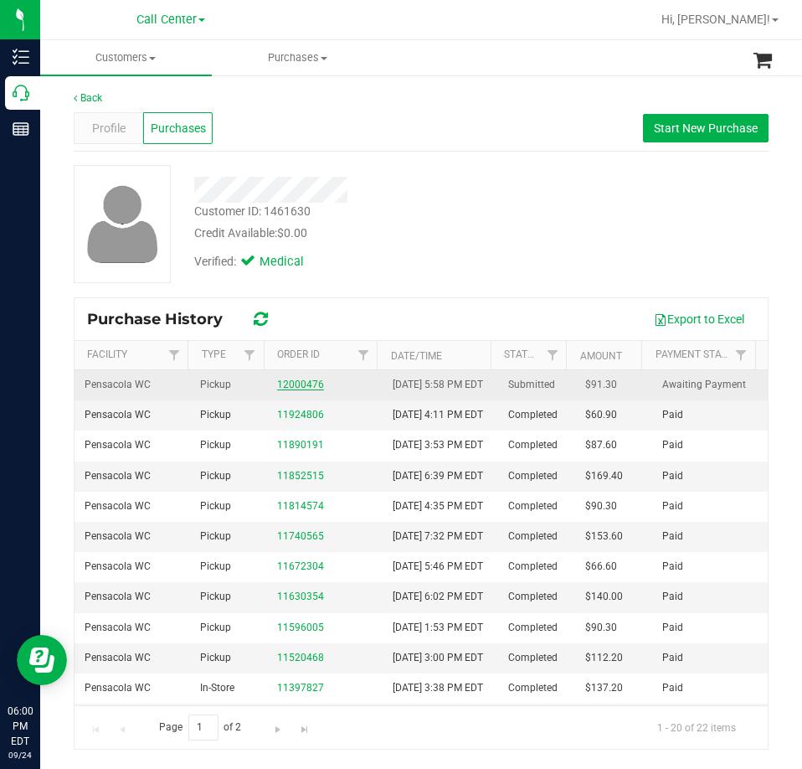
click at [293, 390] on link "12000476" at bounding box center [300, 384] width 47 height 12
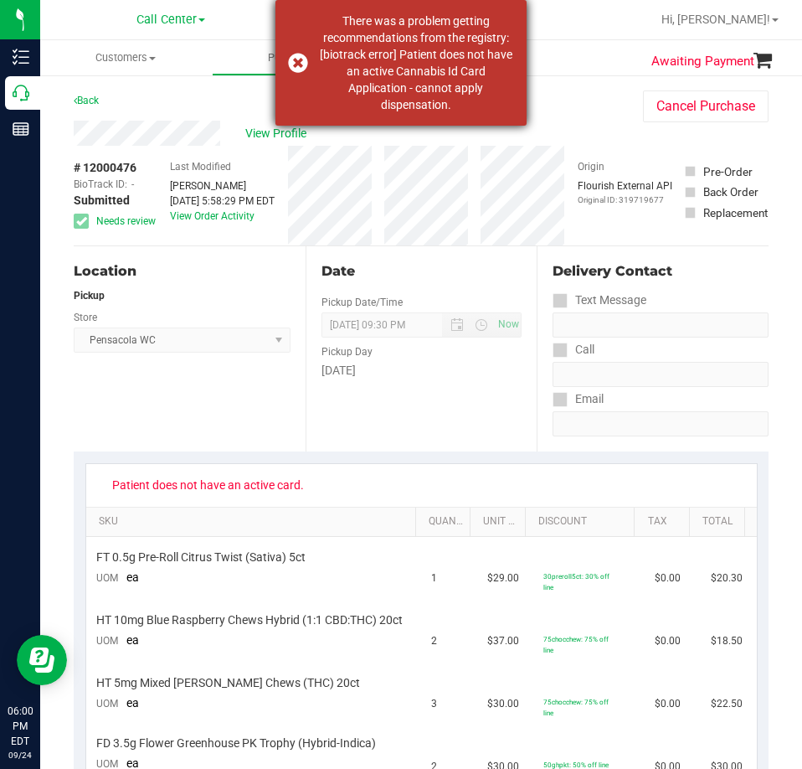
click at [391, 100] on dispensation "There was a problem getting recommendations from the registry: [biotrack error]…" at bounding box center [415, 63] width 197 height 100
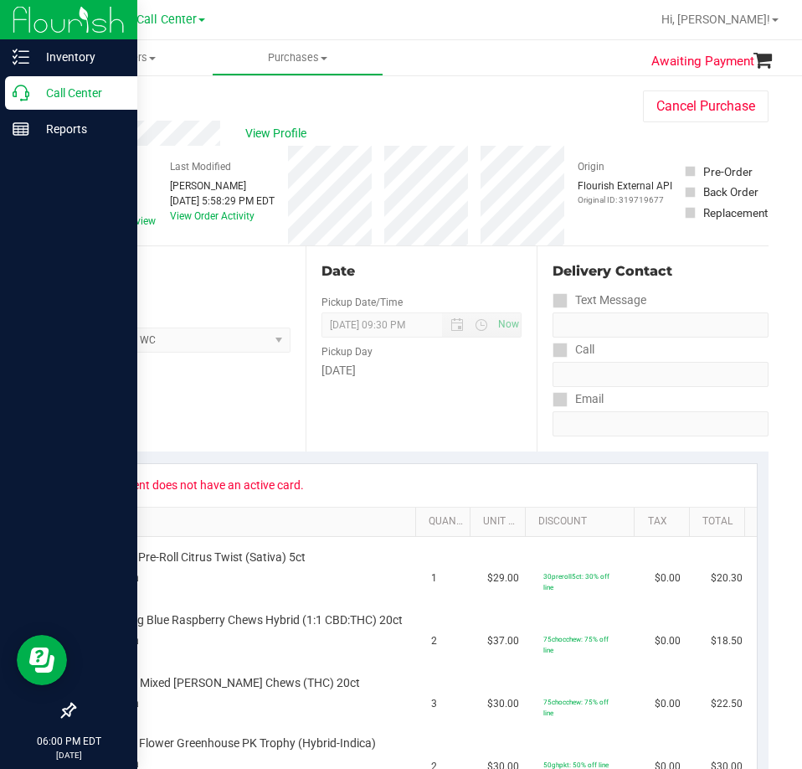
click at [13, 91] on icon at bounding box center [21, 93] width 17 height 17
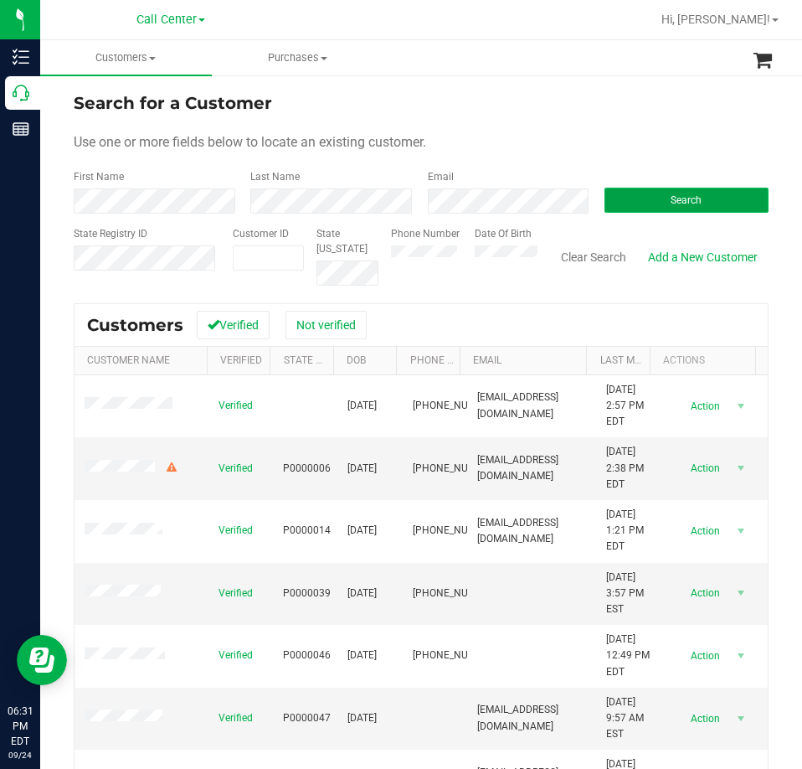
click at [675, 209] on button "Search" at bounding box center [687, 200] width 164 height 25
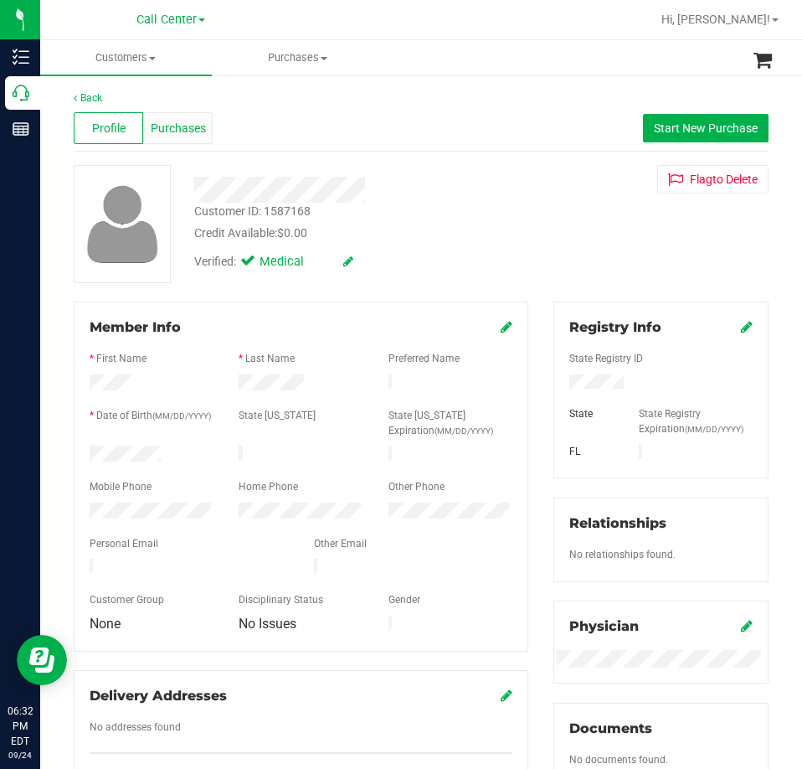
click at [198, 127] on span "Purchases" at bounding box center [178, 129] width 55 height 18
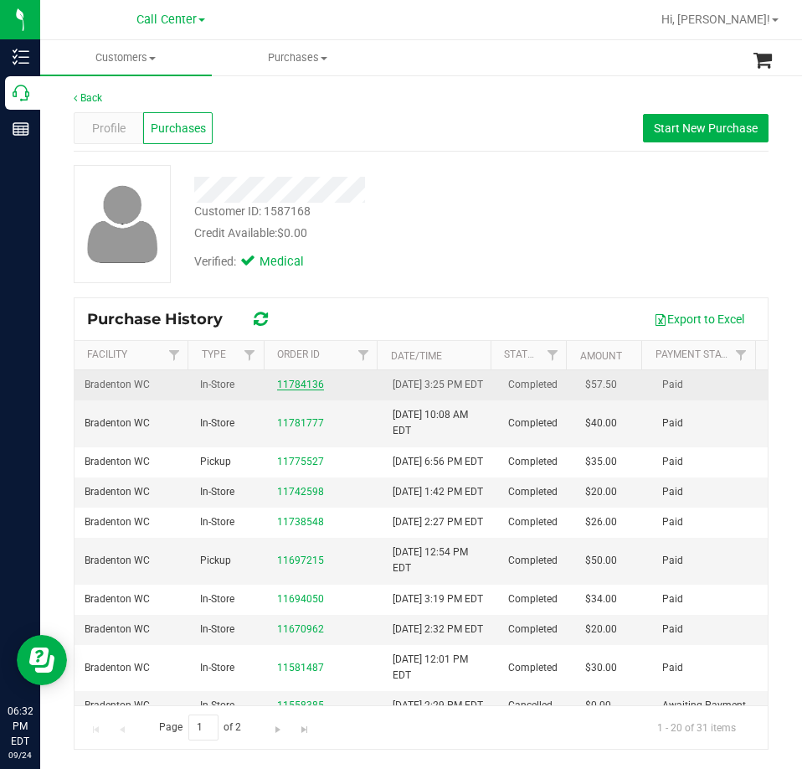
drag, startPoint x: 285, startPoint y: 384, endPoint x: 289, endPoint y: 392, distance: 8.6
click at [287, 389] on div "11784136" at bounding box center [324, 385] width 95 height 16
click at [291, 390] on link "11784136" at bounding box center [300, 384] width 47 height 12
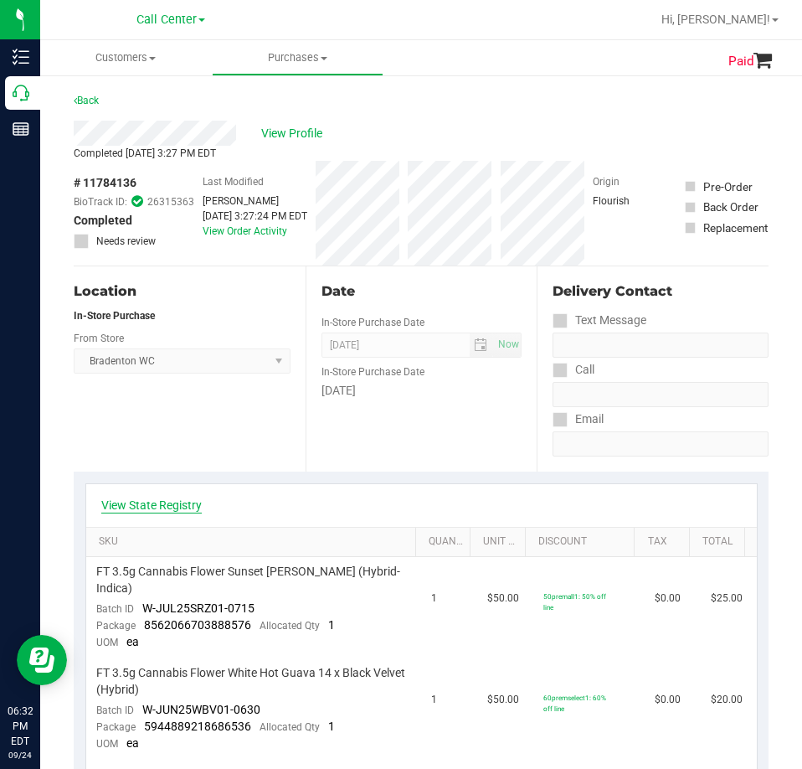
click at [151, 504] on link "View State Registry" at bounding box center [151, 505] width 100 height 17
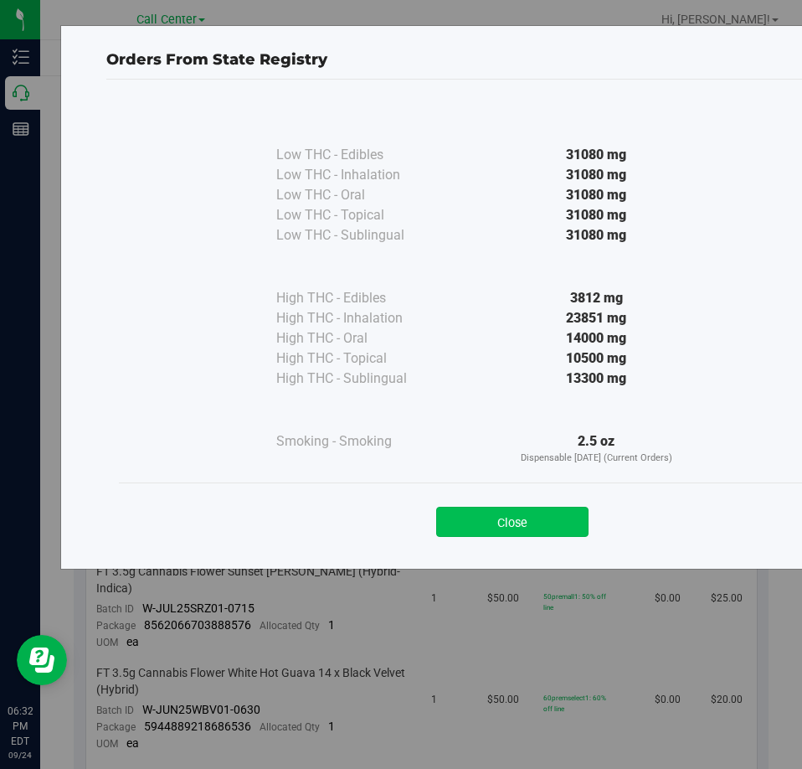
click at [490, 510] on button "Close" at bounding box center [512, 522] width 152 height 30
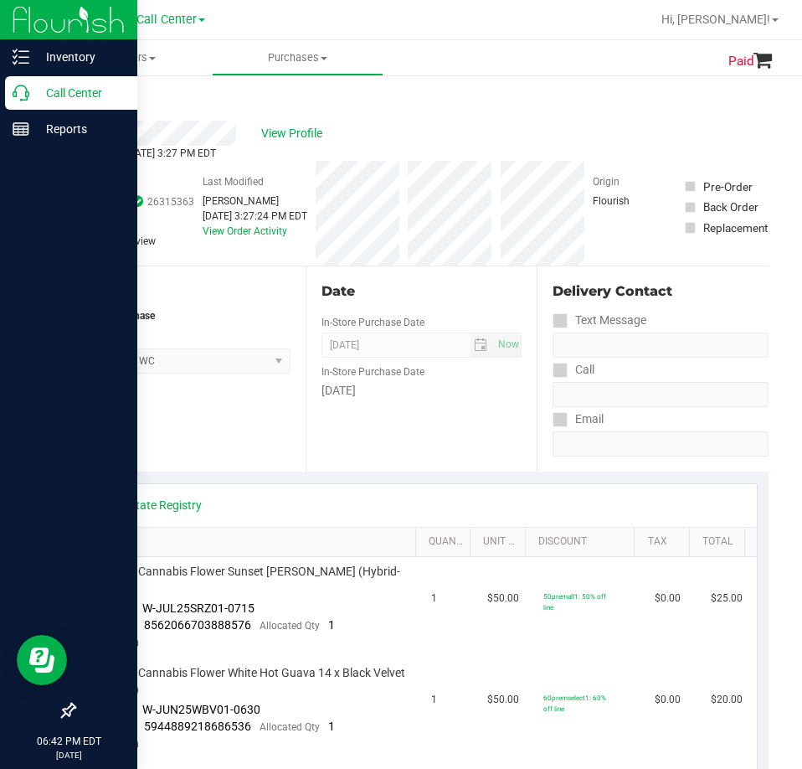
click at [24, 102] on div "Call Center" at bounding box center [71, 92] width 132 height 33
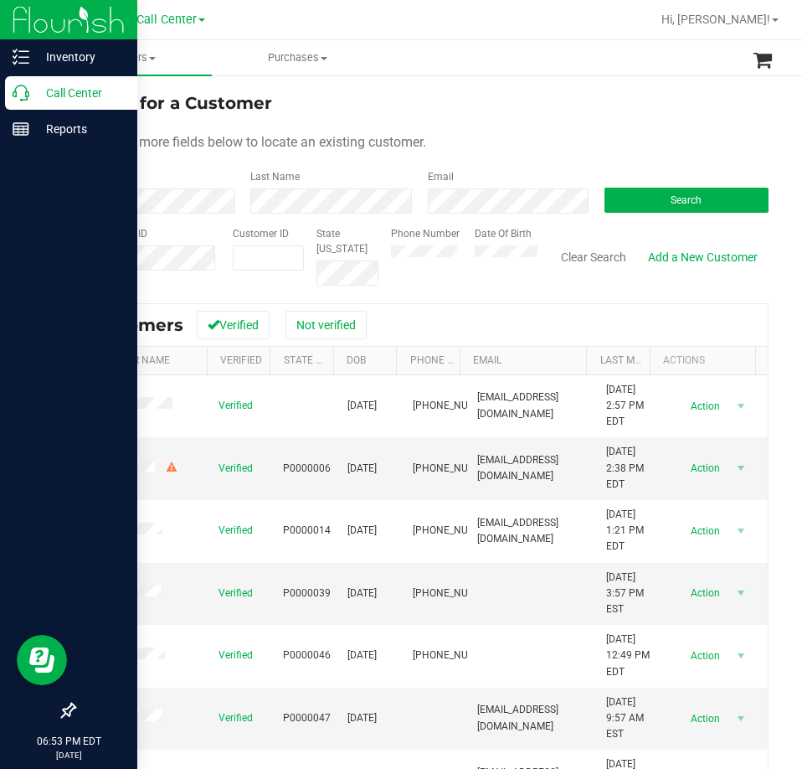
click at [43, 90] on p "Call Center" at bounding box center [79, 93] width 100 height 20
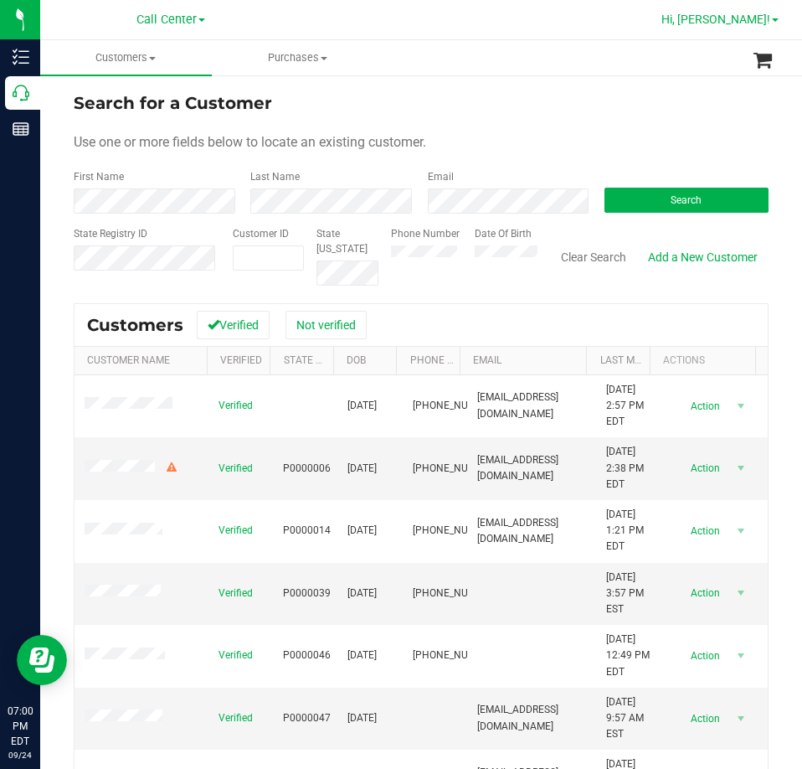
click at [723, 21] on span "Hi, [PERSON_NAME]!" at bounding box center [716, 19] width 109 height 13
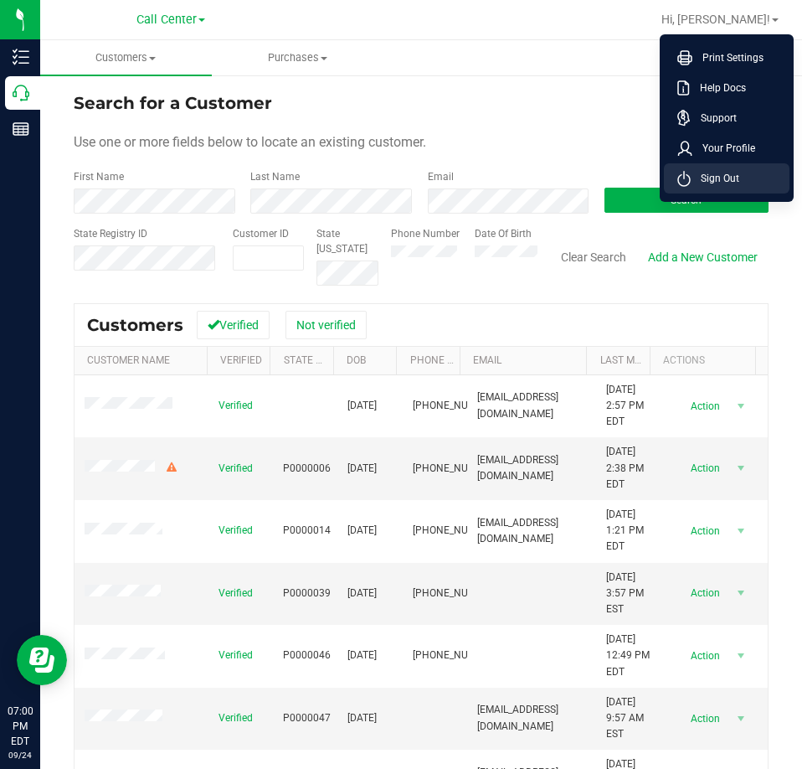
click at [726, 178] on span "Sign Out" at bounding box center [715, 178] width 49 height 17
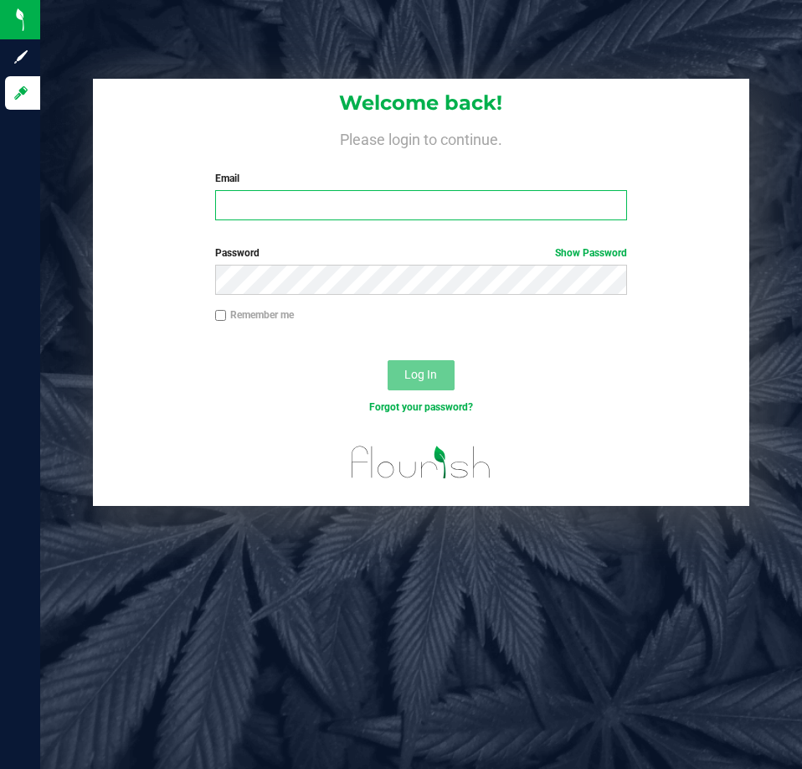
type input "[EMAIL_ADDRESS][DOMAIN_NAME]"
